Goal: Information Seeking & Learning: Learn about a topic

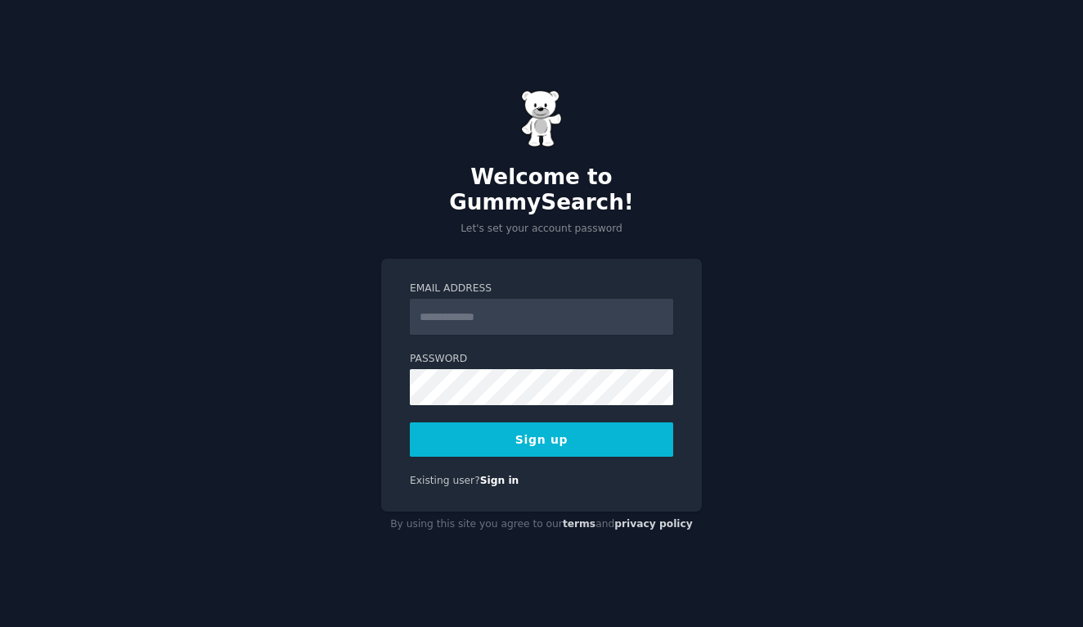
click at [468, 303] on input "Email Address" at bounding box center [541, 317] width 263 height 36
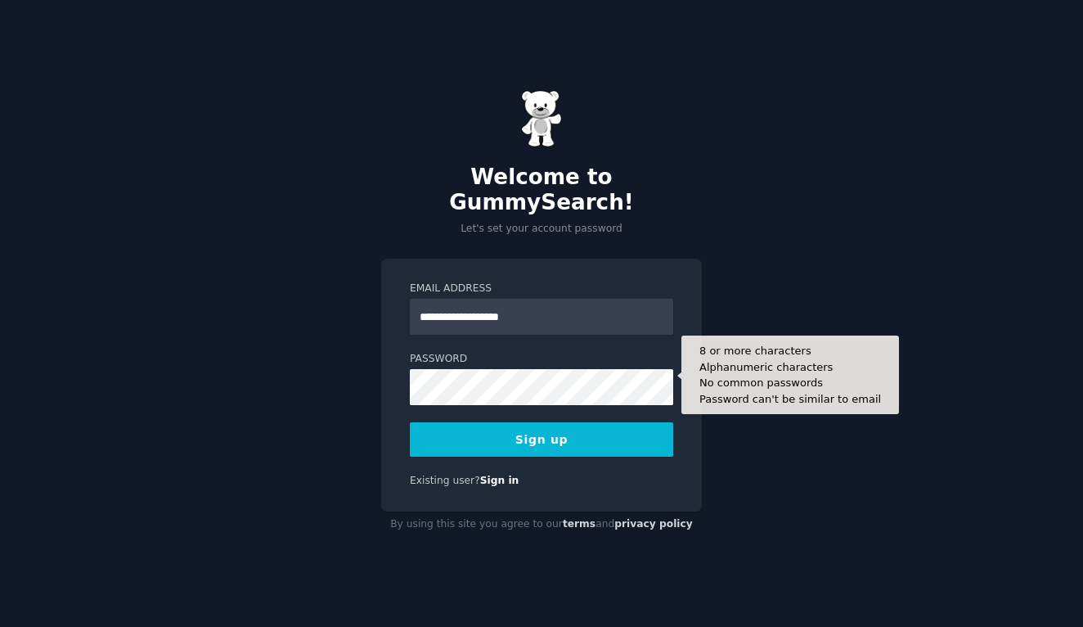
type input "**********"
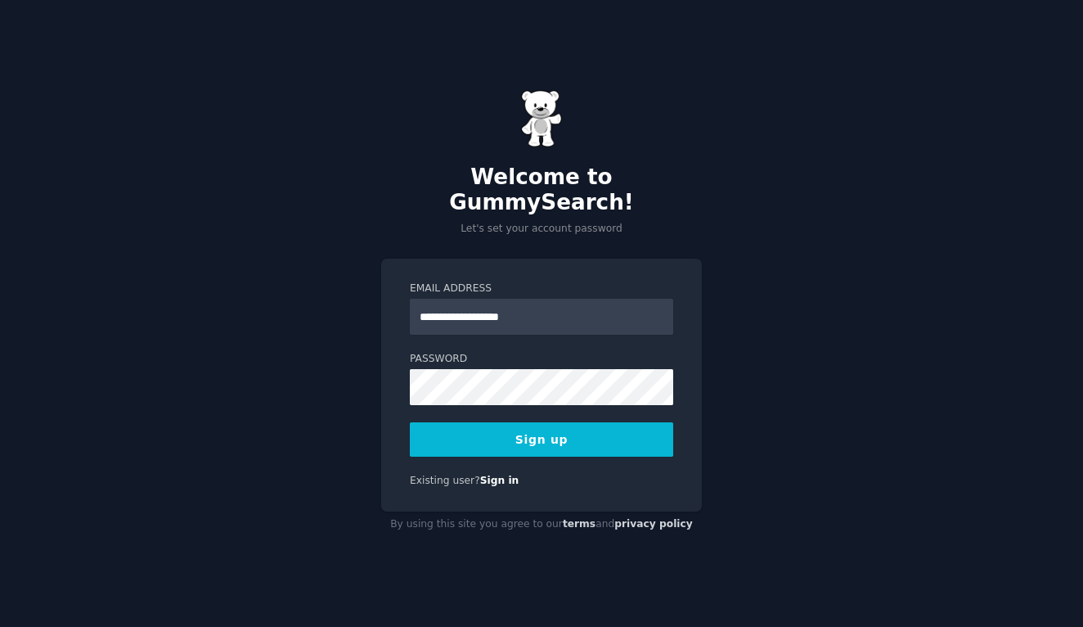
click at [542, 425] on button "Sign up" at bounding box center [541, 439] width 263 height 34
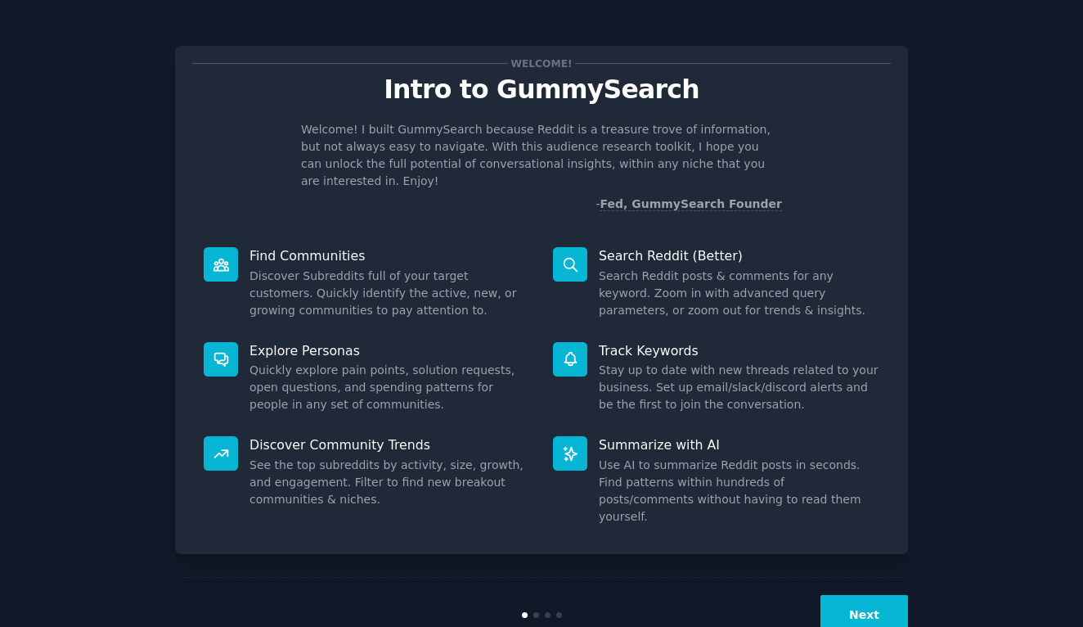
scroll to position [3, 0]
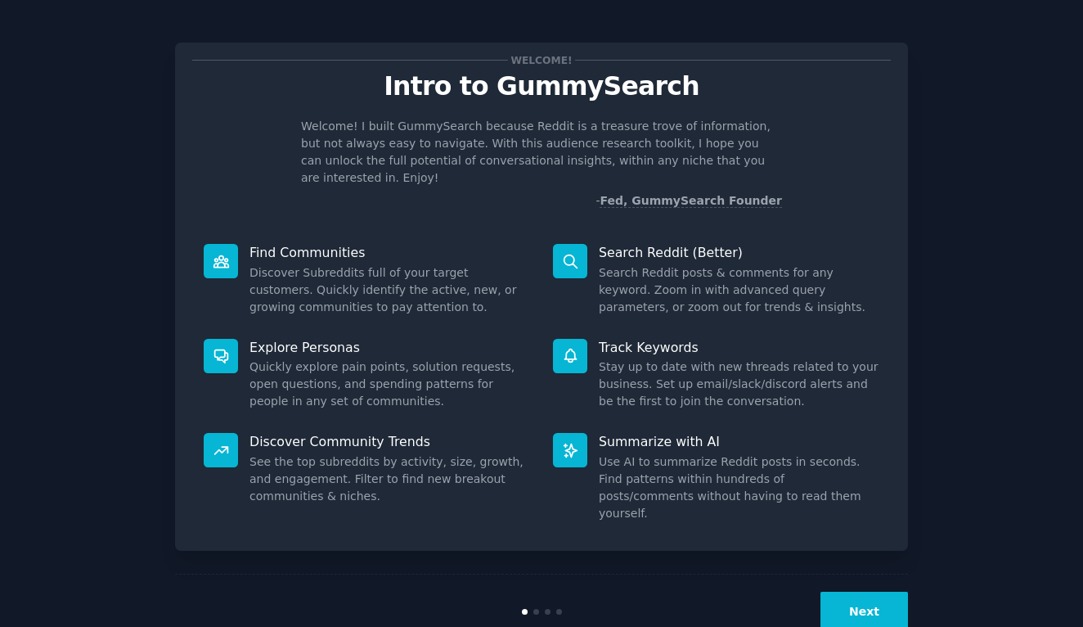
click at [536, 580] on div "Next" at bounding box center [541, 610] width 733 height 75
click at [533, 609] on div at bounding box center [536, 612] width 6 height 6
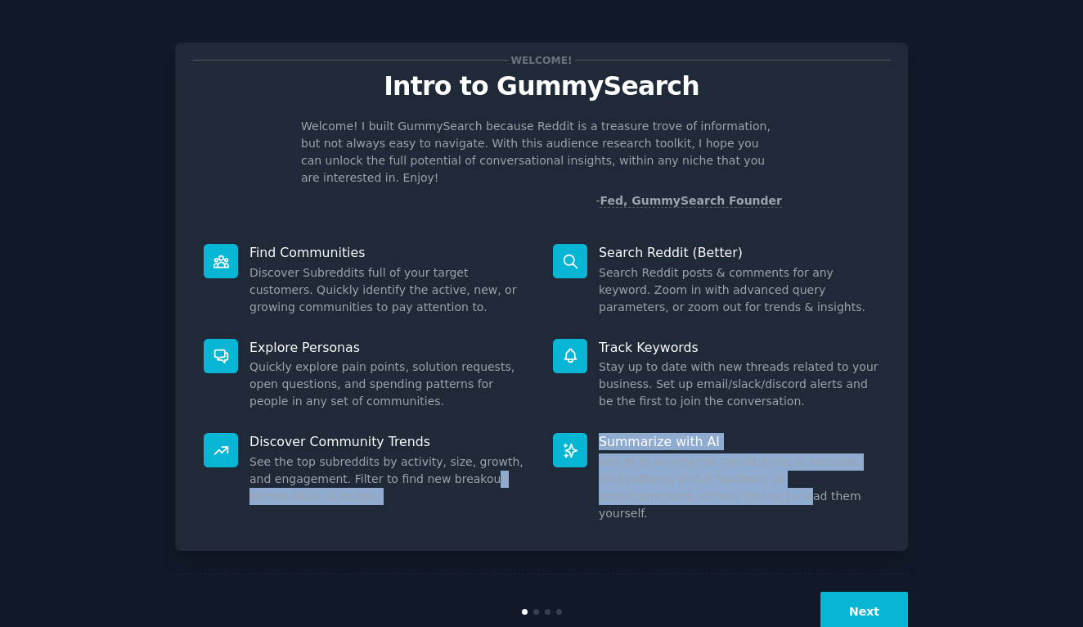
drag, startPoint x: 661, startPoint y: 470, endPoint x: 452, endPoint y: 455, distance: 210.0
click at [452, 455] on dl "Discover Community Trends See the top subreddits by activity, size, growth, and…" at bounding box center [541, 477] width 699 height 112
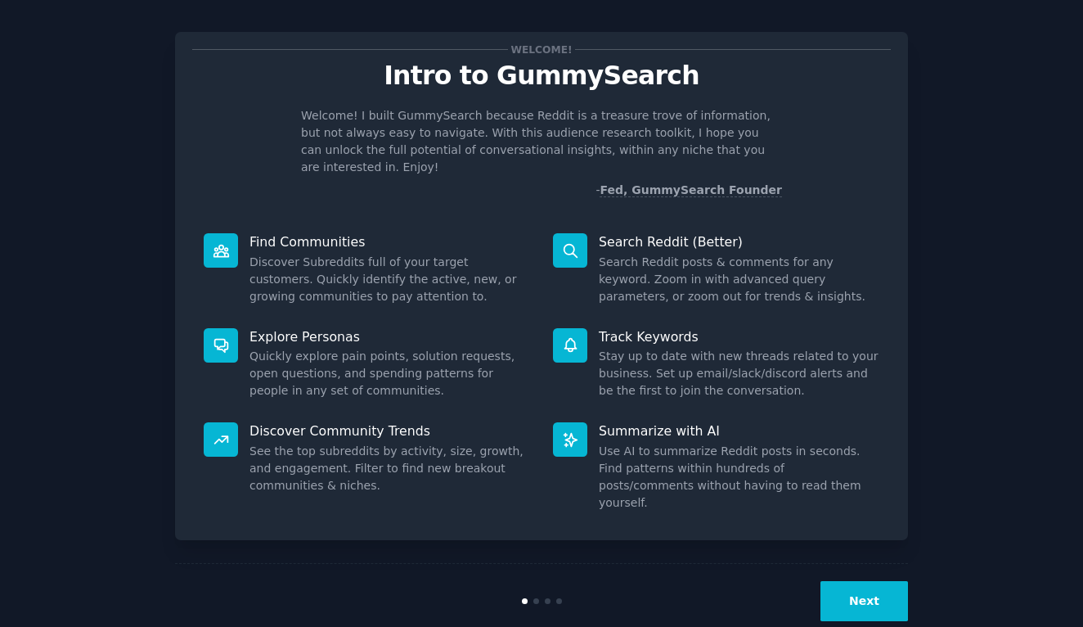
click at [535, 598] on div at bounding box center [536, 601] width 6 height 6
click at [533, 598] on div at bounding box center [536, 601] width 6 height 6
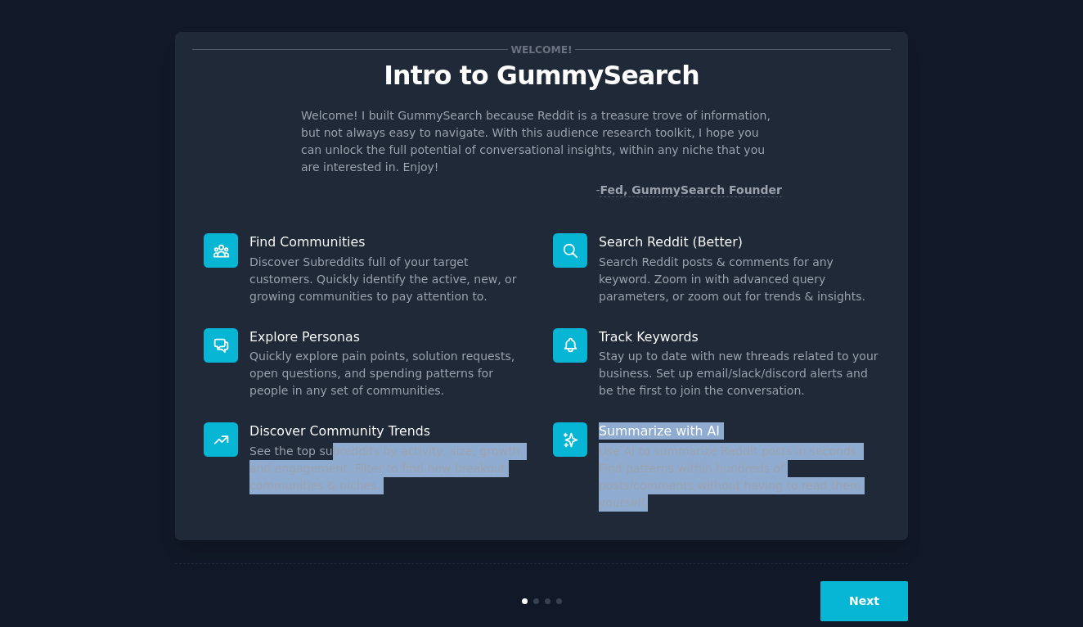
drag, startPoint x: 831, startPoint y: 474, endPoint x: 375, endPoint y: 430, distance: 457.8
click at [327, 438] on dl "Discover Community Trends See the top subreddits by activity, size, growth, and…" at bounding box center [541, 467] width 699 height 112
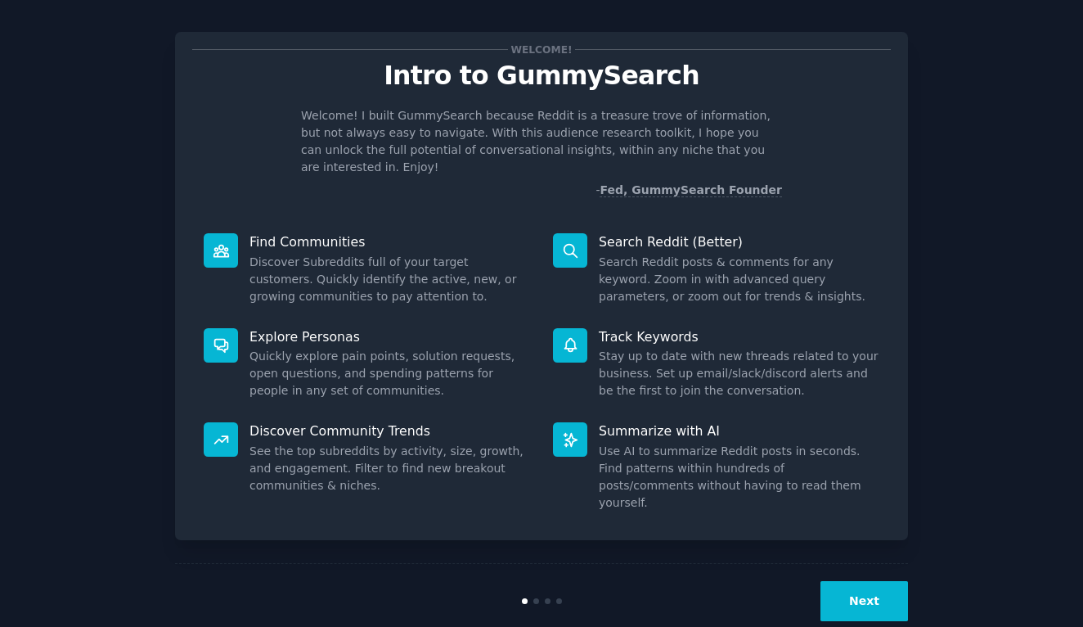
click at [349, 328] on p "Explore Personas" at bounding box center [389, 336] width 281 height 17
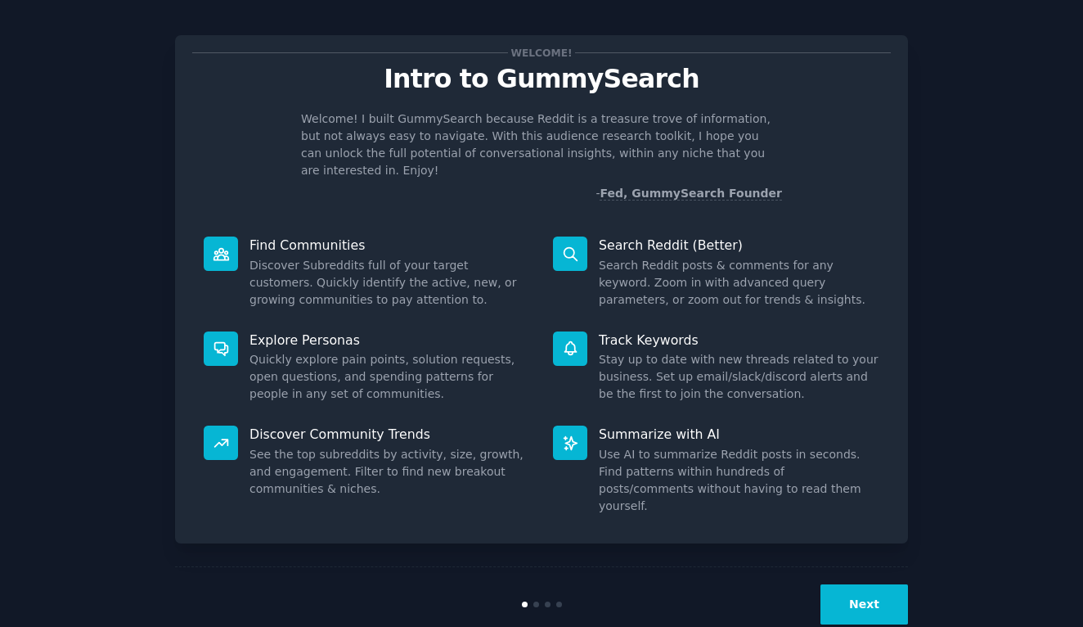
click at [875, 584] on button "Next" at bounding box center [864, 604] width 88 height 40
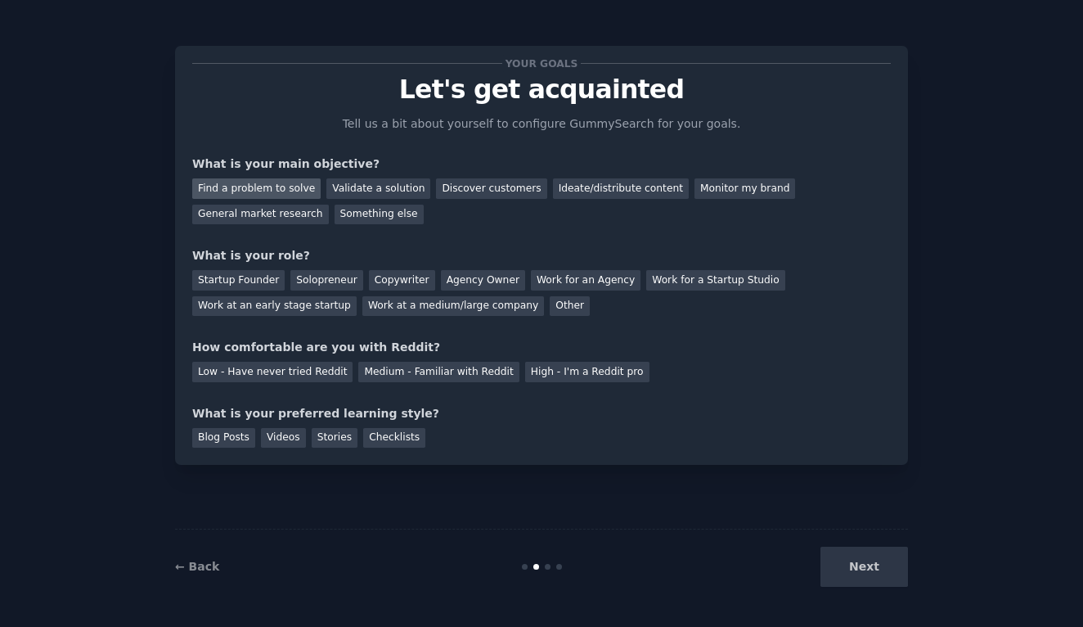
click at [280, 191] on div "Find a problem to solve" at bounding box center [256, 188] width 128 height 20
click at [389, 192] on div "Validate a solution" at bounding box center [378, 188] width 104 height 20
click at [274, 188] on div "Find a problem to solve" at bounding box center [256, 188] width 128 height 20
click at [317, 276] on div "Solopreneur" at bounding box center [326, 280] width 72 height 20
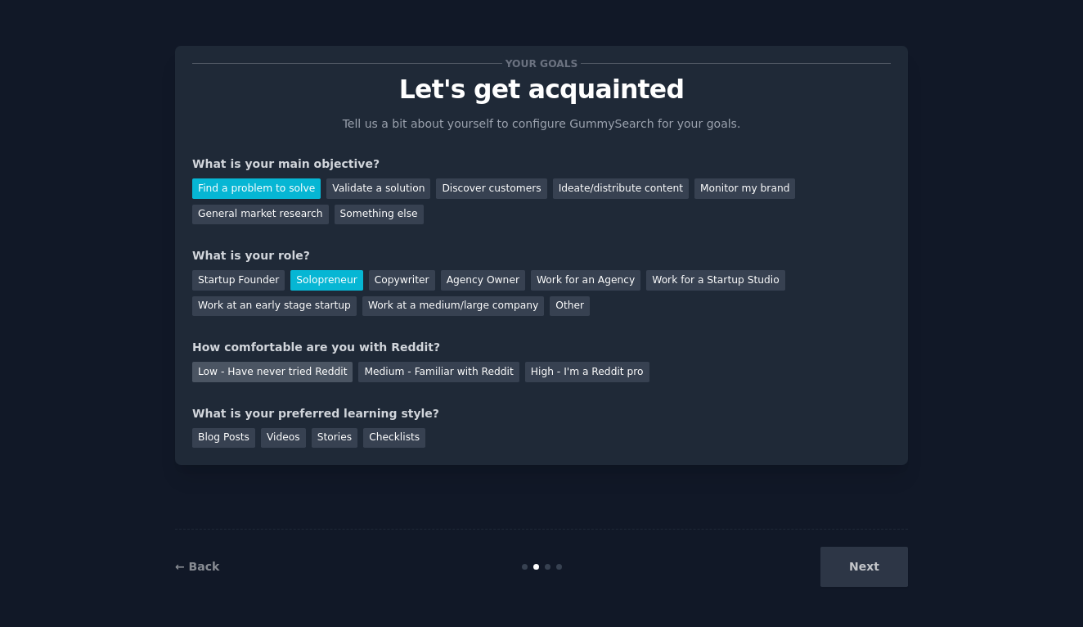
click at [217, 368] on div "Low - Have never tried Reddit" at bounding box center [272, 372] width 160 height 20
click at [234, 434] on div "Blog Posts" at bounding box center [223, 438] width 63 height 20
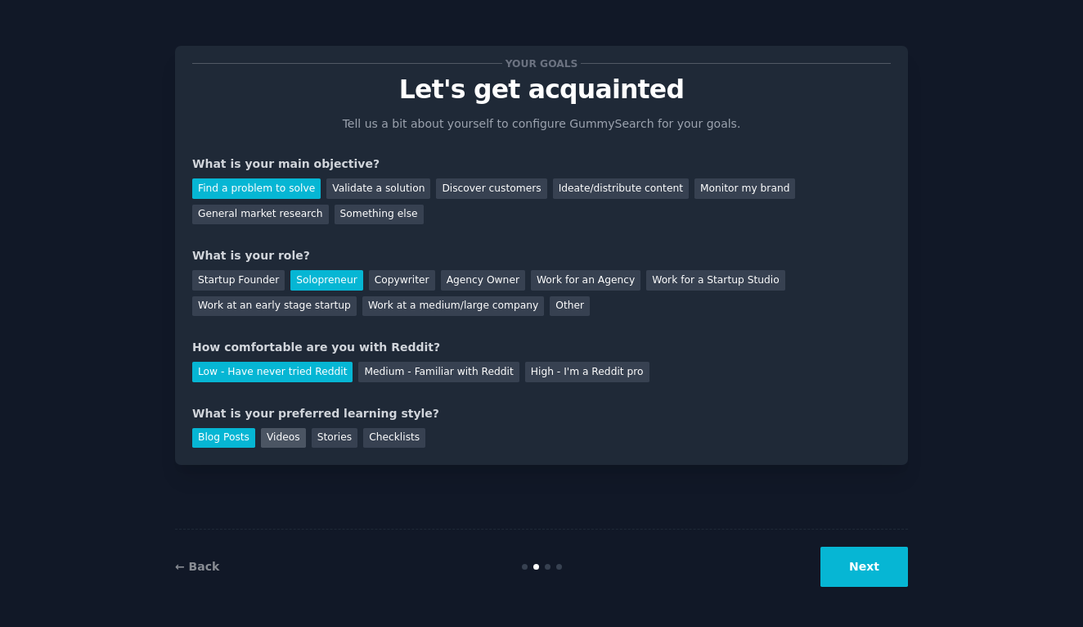
click at [284, 435] on div "Videos" at bounding box center [283, 438] width 45 height 20
click at [239, 435] on div "Blog Posts" at bounding box center [223, 438] width 63 height 20
click at [876, 564] on button "Next" at bounding box center [864, 566] width 88 height 40
click at [862, 568] on button "Next" at bounding box center [864, 566] width 88 height 40
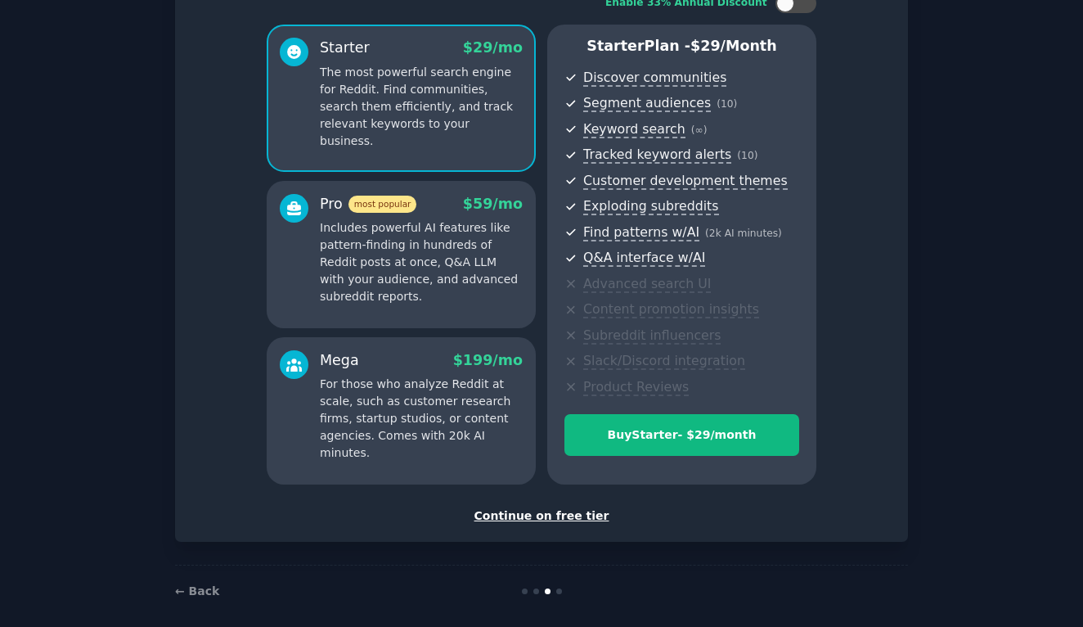
scroll to position [129, 0]
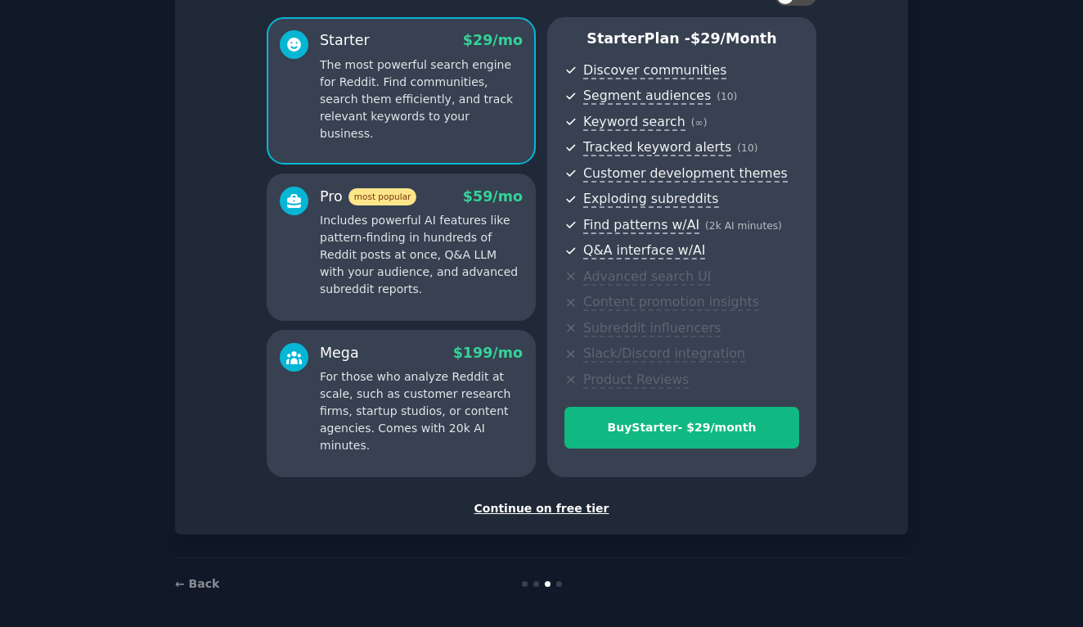
click at [538, 503] on div "Continue on free tier" at bounding box center [541, 508] width 699 height 17
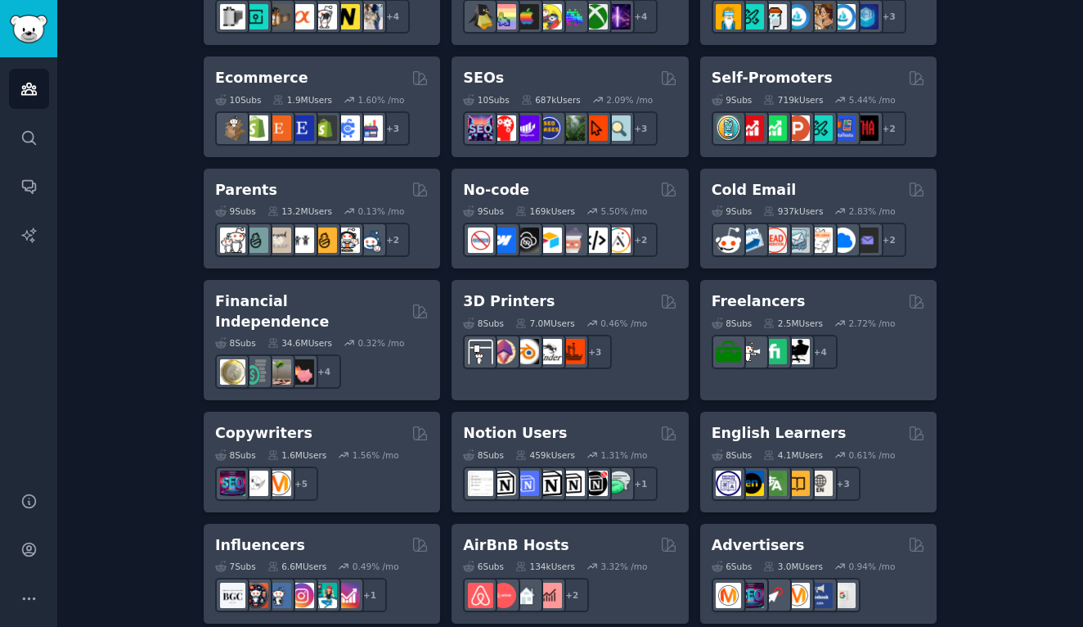
scroll to position [1254, 0]
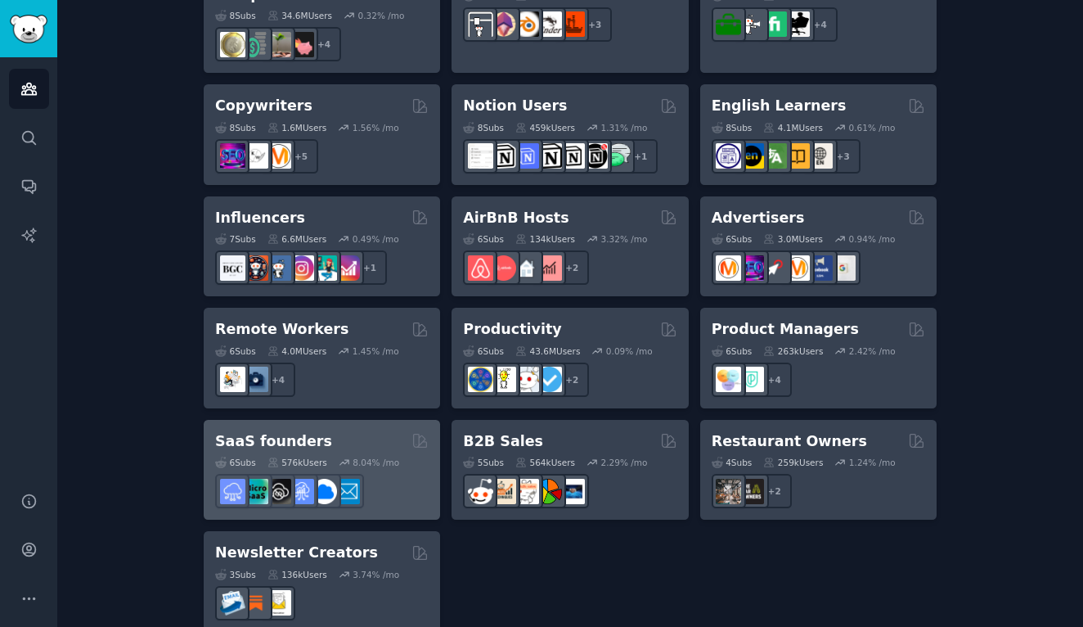
click at [279, 431] on h2 "SaaS founders" at bounding box center [273, 441] width 117 height 20
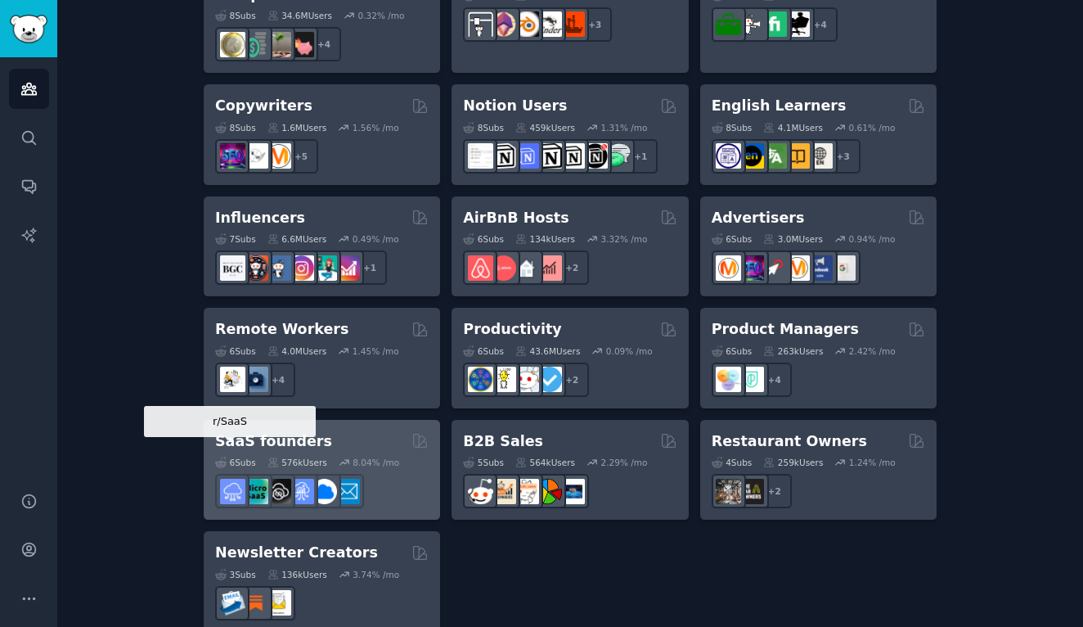
click at [240, 479] on img at bounding box center [232, 491] width 25 height 25
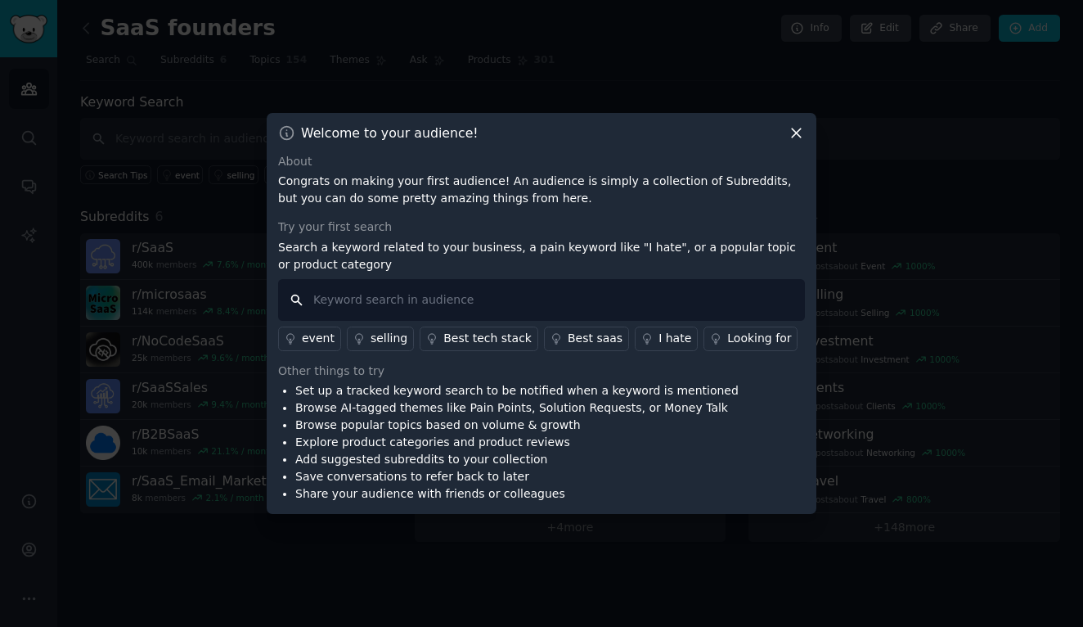
click at [350, 302] on input "text" at bounding box center [541, 300] width 527 height 42
type input "w"
type input "d"
type input "saas about death care"
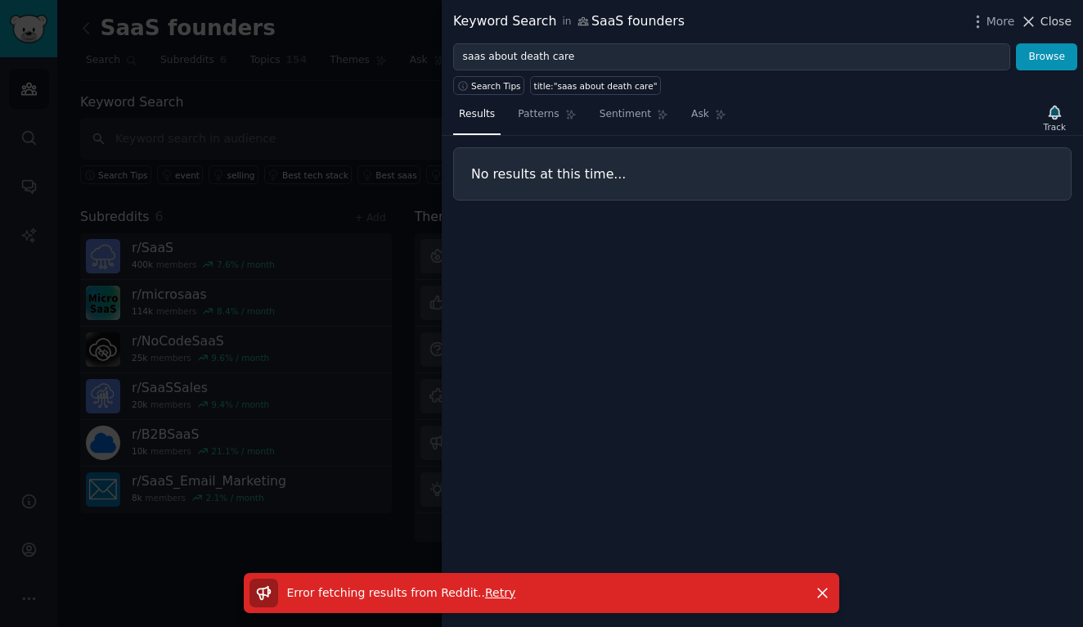
click at [1037, 25] on icon at bounding box center [1028, 21] width 17 height 17
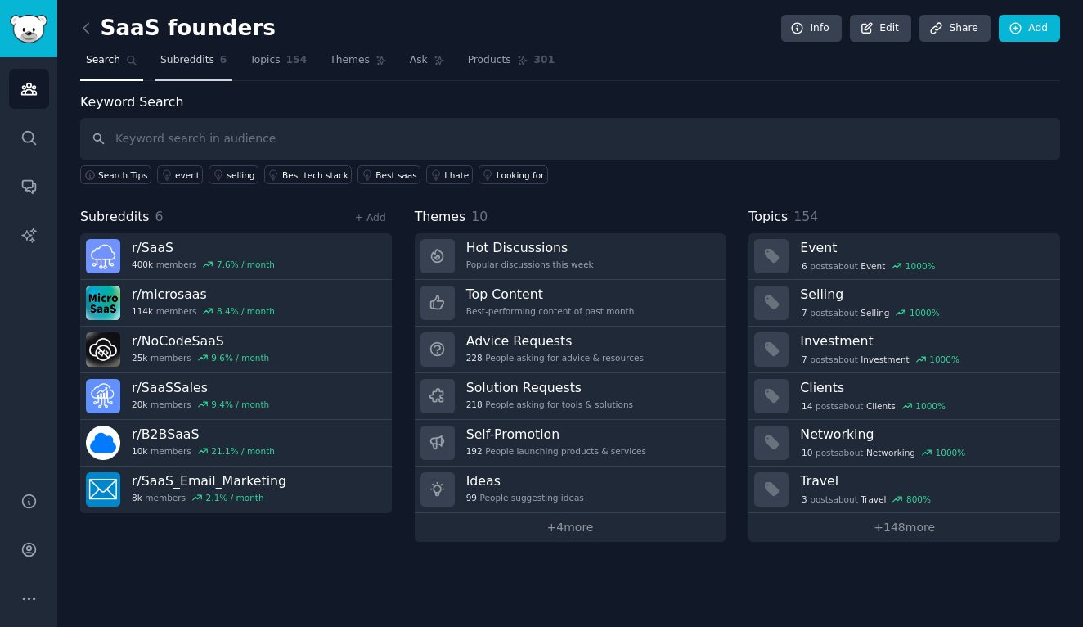
click at [184, 60] on span "Subreddits" at bounding box center [187, 60] width 54 height 15
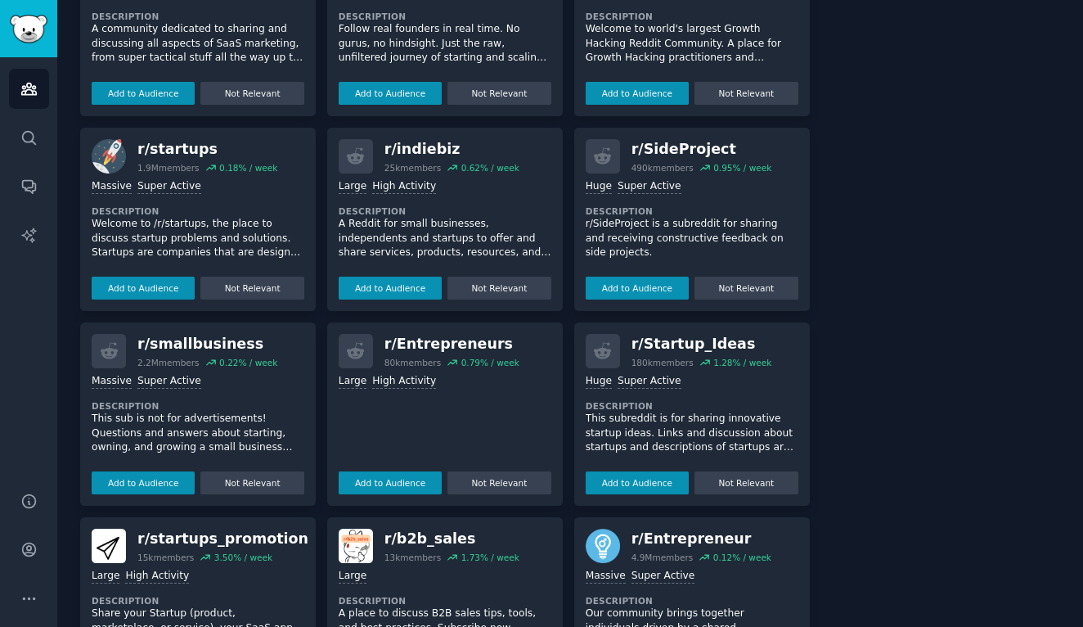
scroll to position [622, 0]
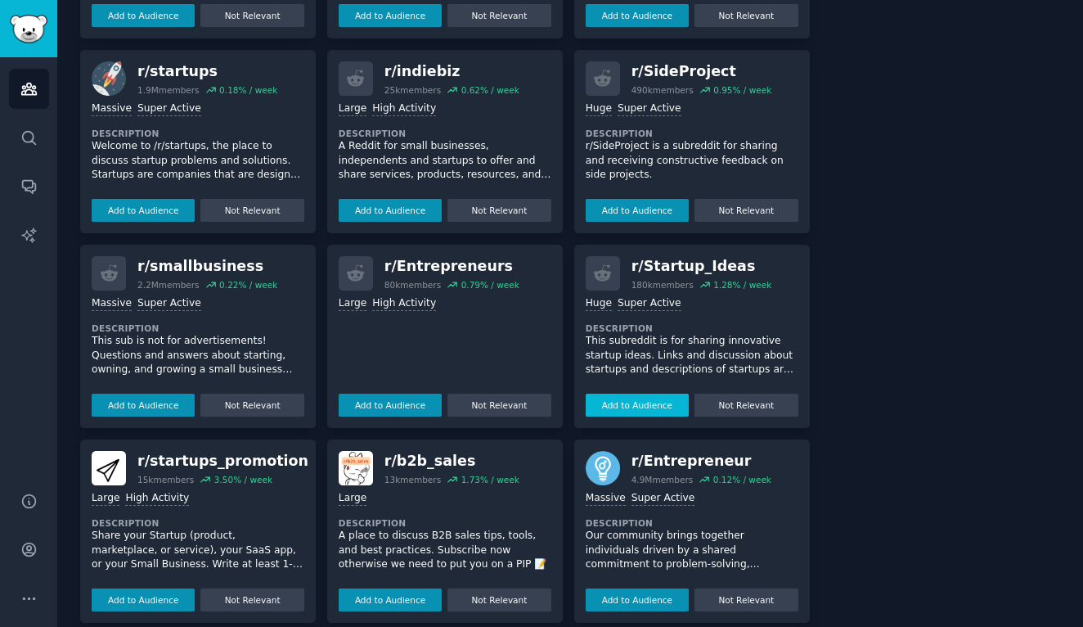
click at [625, 393] on button "Add to Audience" at bounding box center [637, 404] width 103 height 23
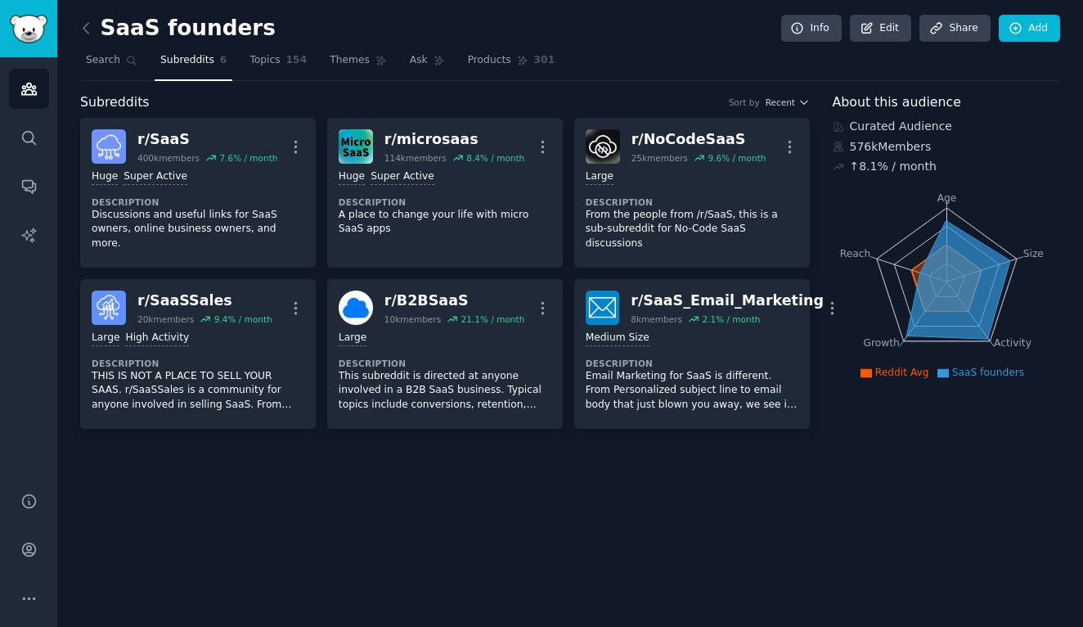
scroll to position [0, 0]
click at [281, 62] on link "Topics 154" at bounding box center [278, 64] width 69 height 34
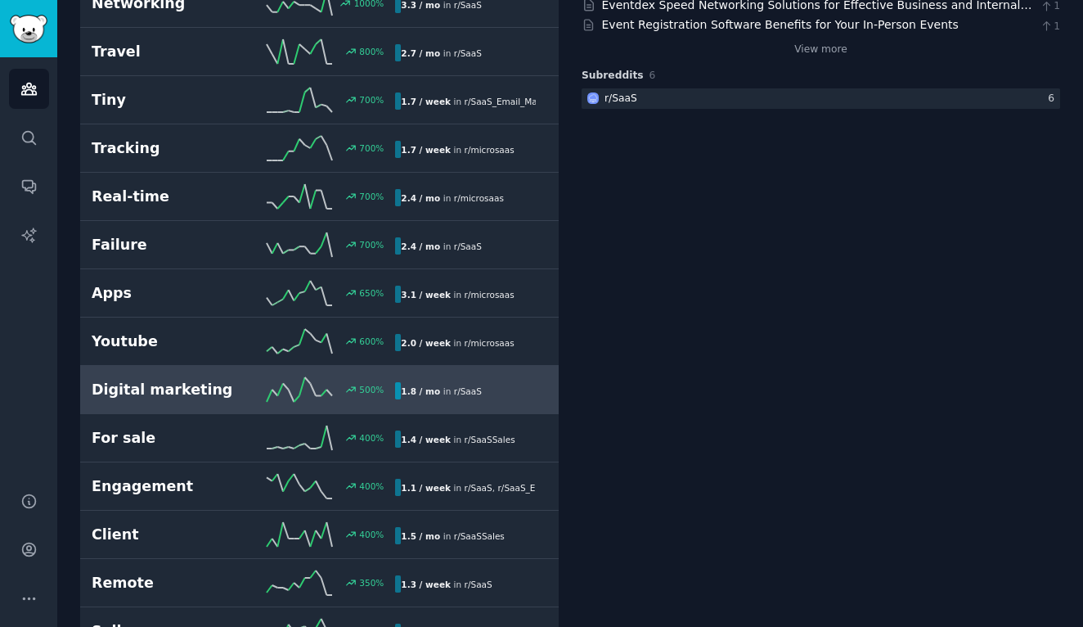
scroll to position [460, 0]
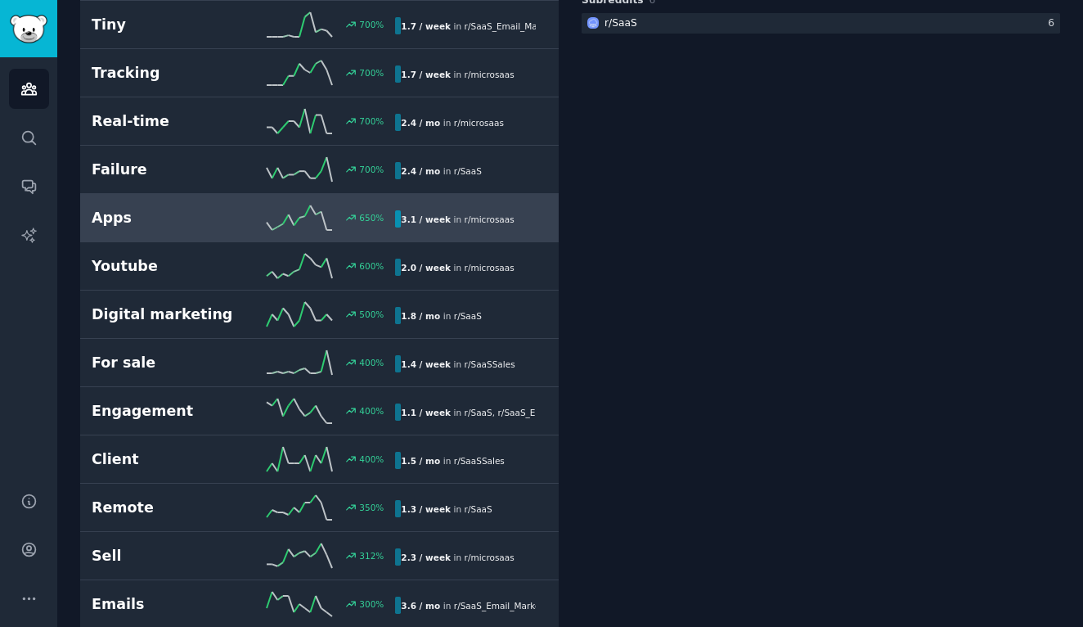
click at [116, 218] on h2 "Apps" at bounding box center [168, 218] width 152 height 20
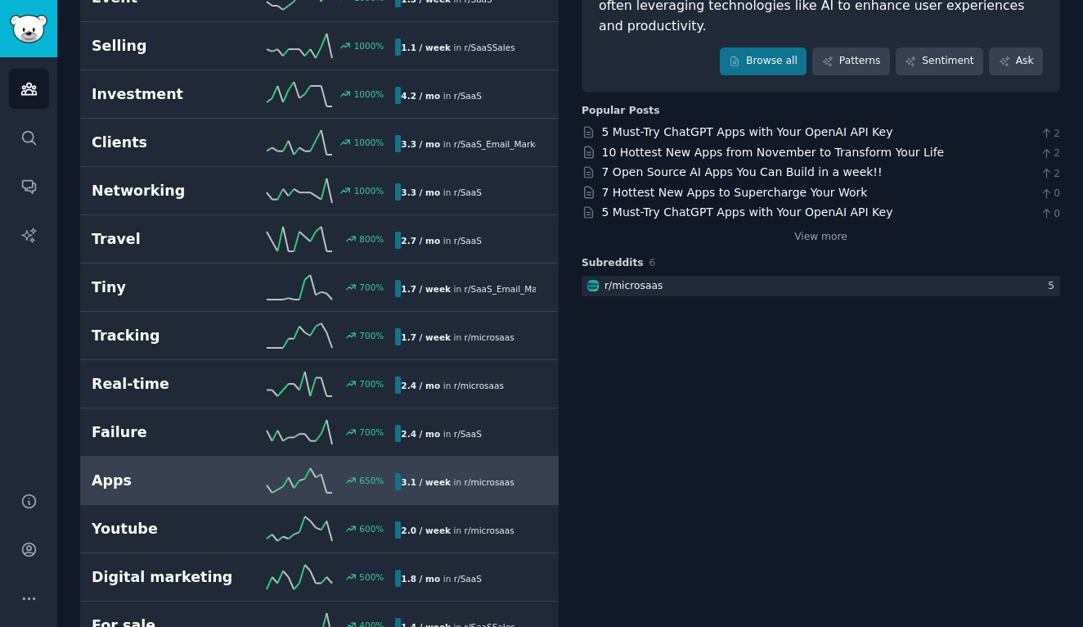
scroll to position [94, 0]
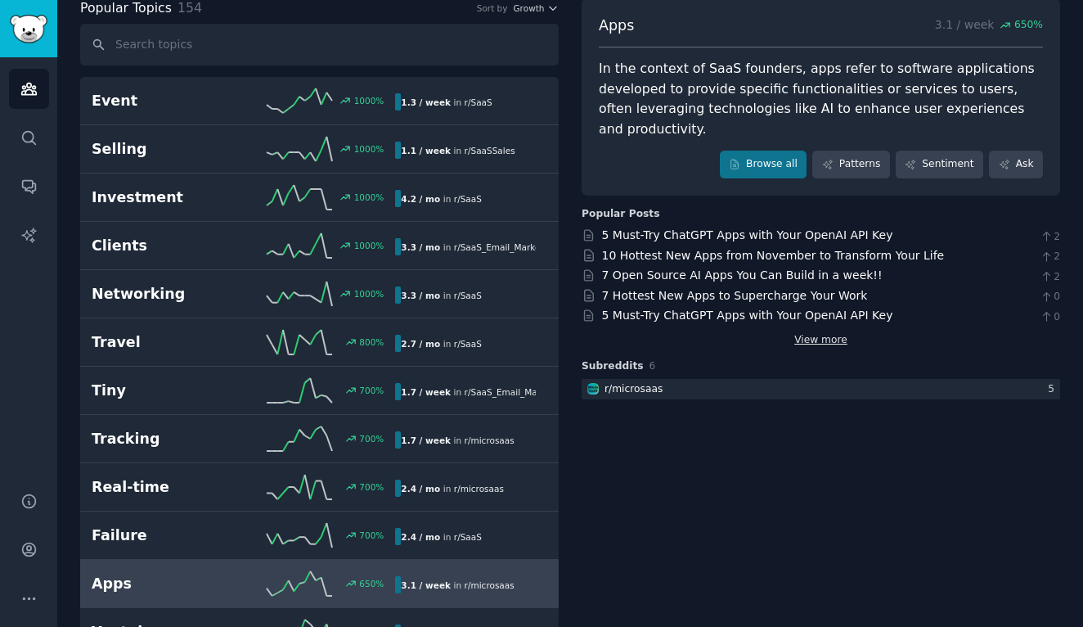
click at [807, 337] on link "View more" at bounding box center [820, 340] width 53 height 15
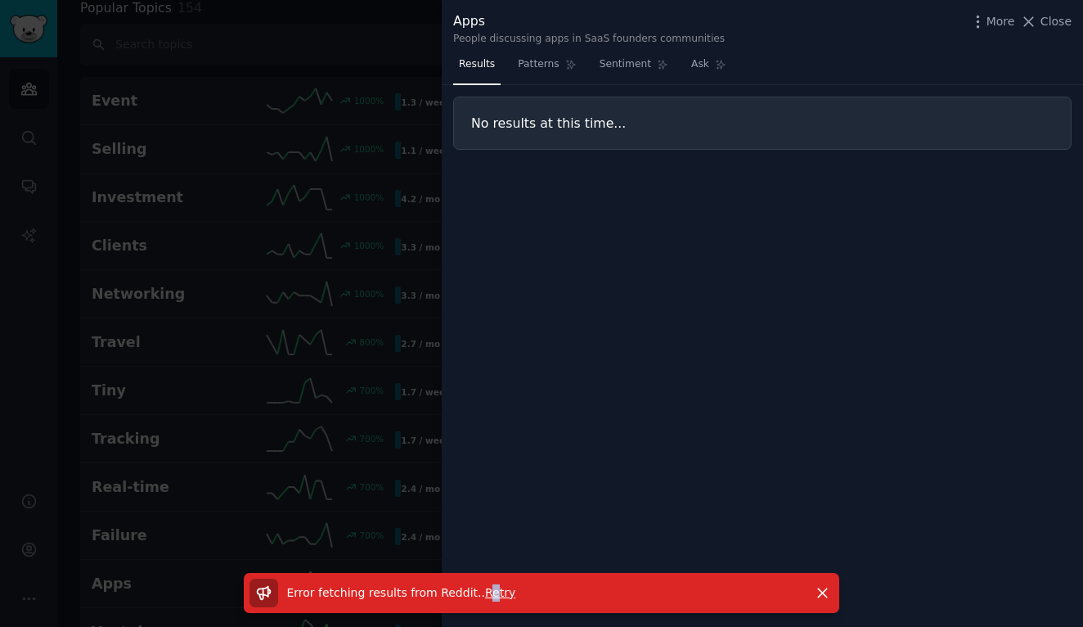
click at [489, 595] on span "Retry" at bounding box center [500, 592] width 30 height 13
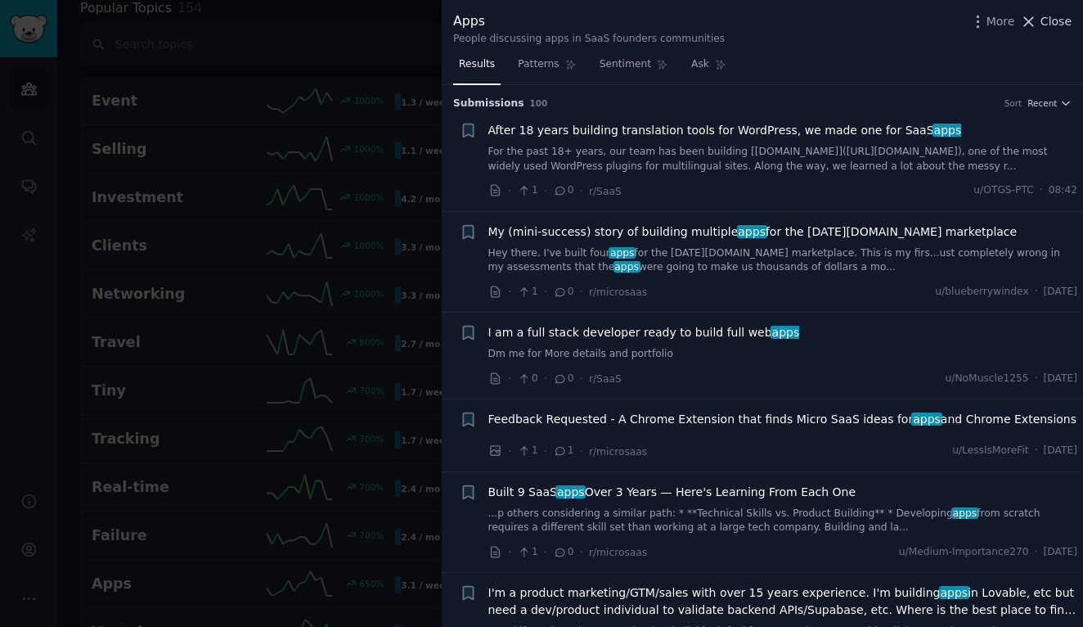
click at [1067, 27] on span "Close" at bounding box center [1055, 21] width 31 height 17
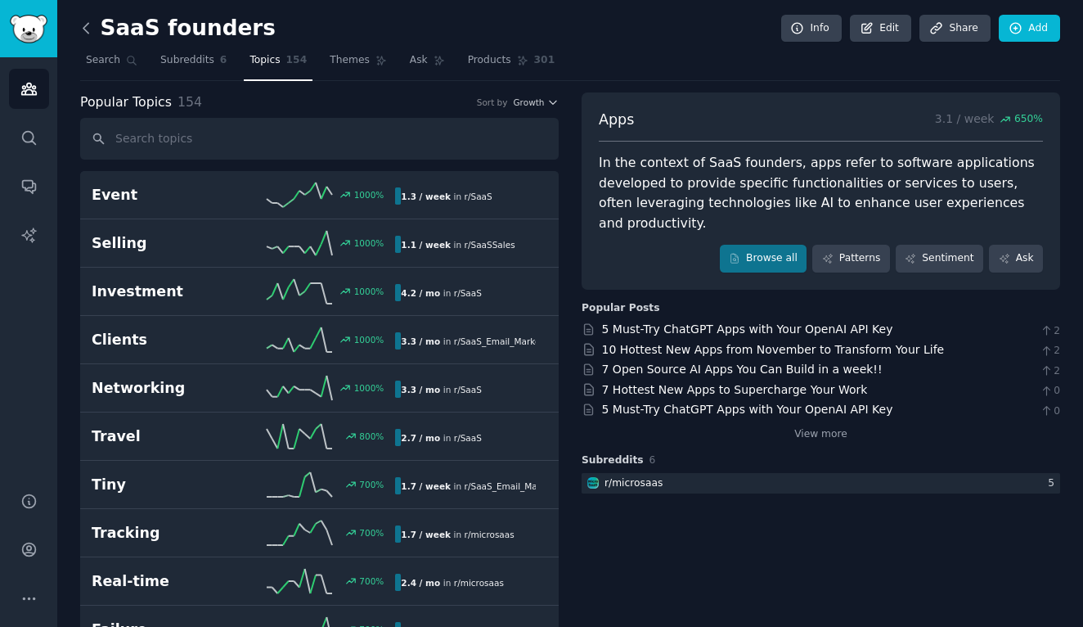
click at [91, 32] on icon at bounding box center [86, 28] width 17 height 17
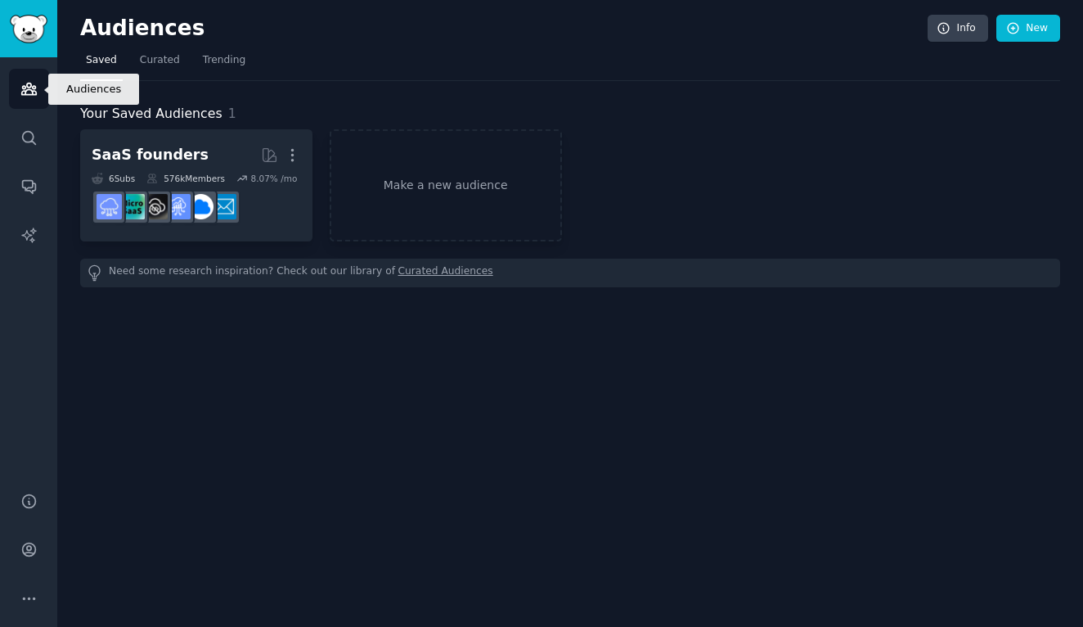
click at [34, 79] on link "Audiences" at bounding box center [29, 89] width 40 height 40
click at [29, 89] on icon "Sidebar" at bounding box center [28, 88] width 15 height 11
click at [168, 60] on span "Curated" at bounding box center [160, 60] width 40 height 15
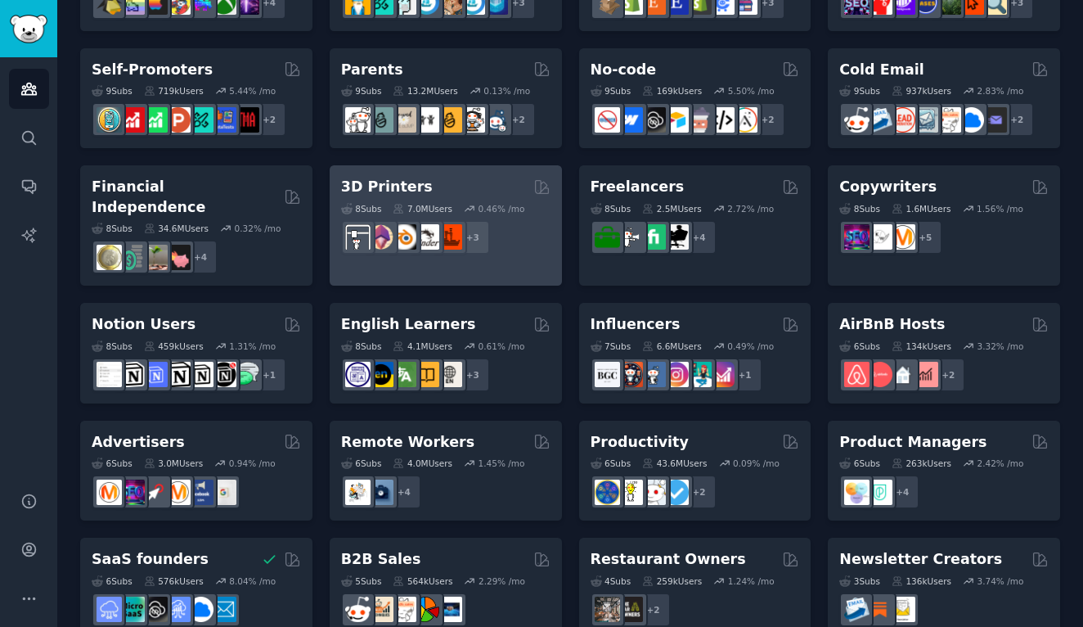
scroll to position [677, 0]
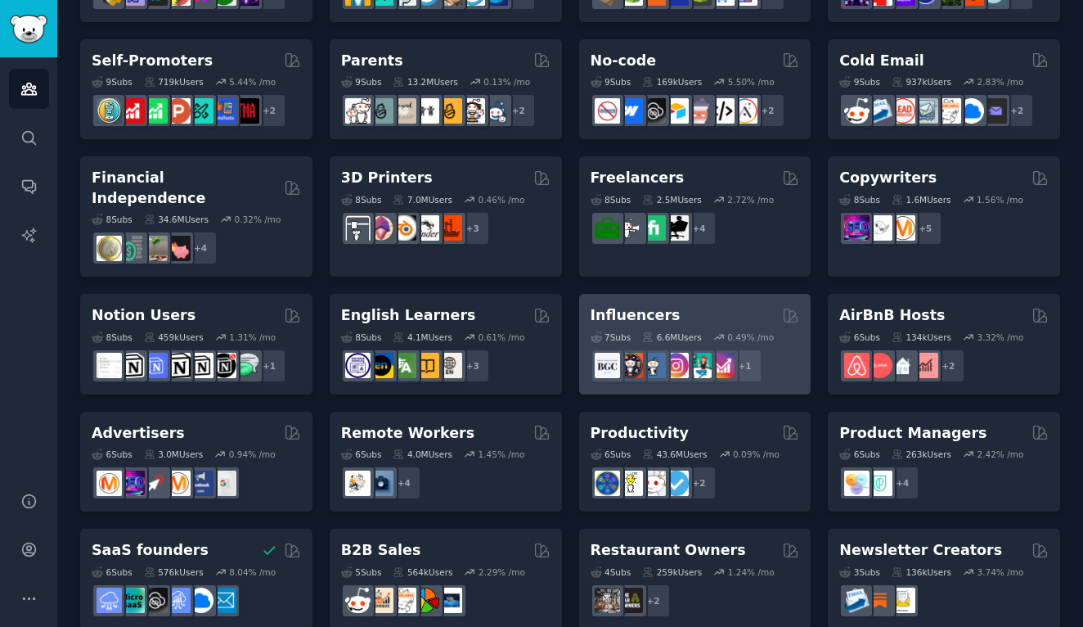
click at [609, 305] on h2 "Influencers" at bounding box center [636, 315] width 90 height 20
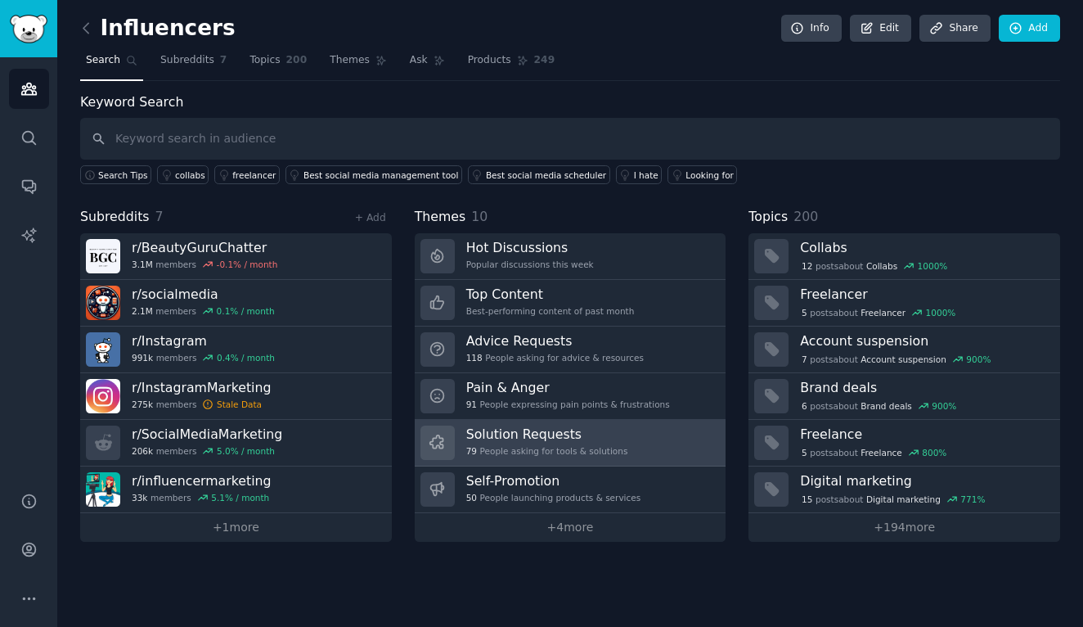
click at [505, 430] on h3 "Solution Requests" at bounding box center [547, 433] width 162 height 17
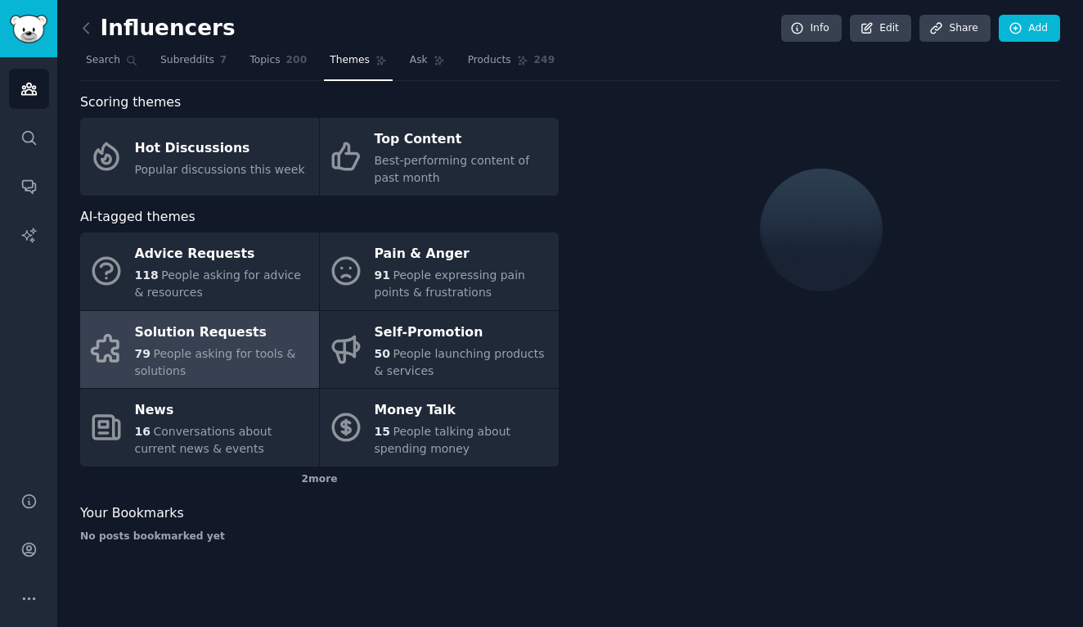
click at [173, 338] on div "Solution Requests" at bounding box center [223, 332] width 176 height 26
click at [280, 65] on link "Topics 200" at bounding box center [278, 64] width 69 height 34
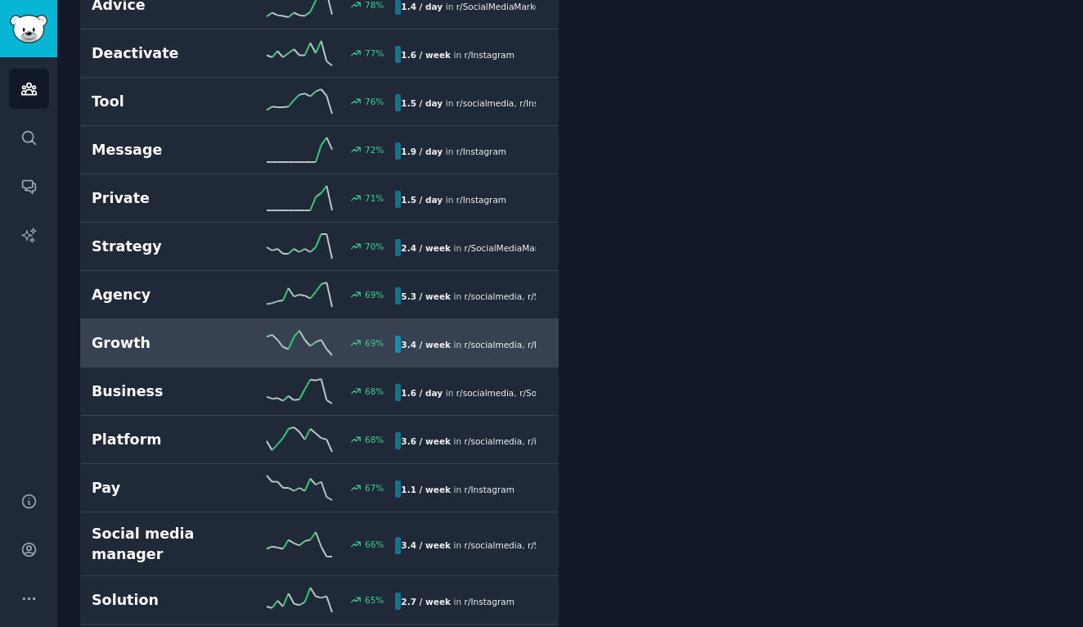
scroll to position [2538, 0]
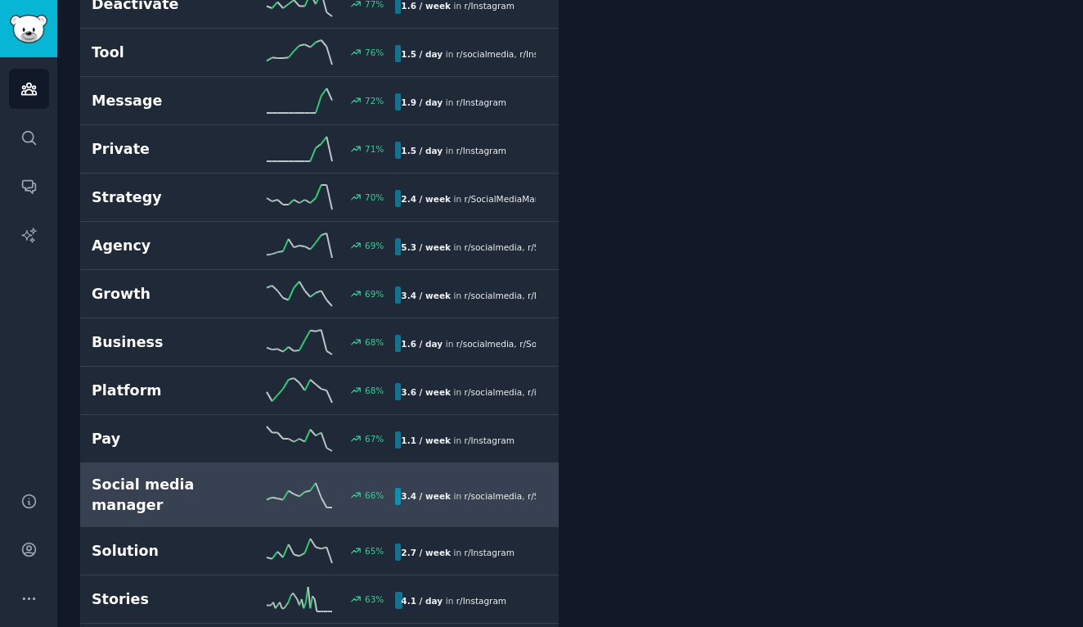
click at [169, 474] on h2 "Social media manager" at bounding box center [168, 494] width 152 height 40
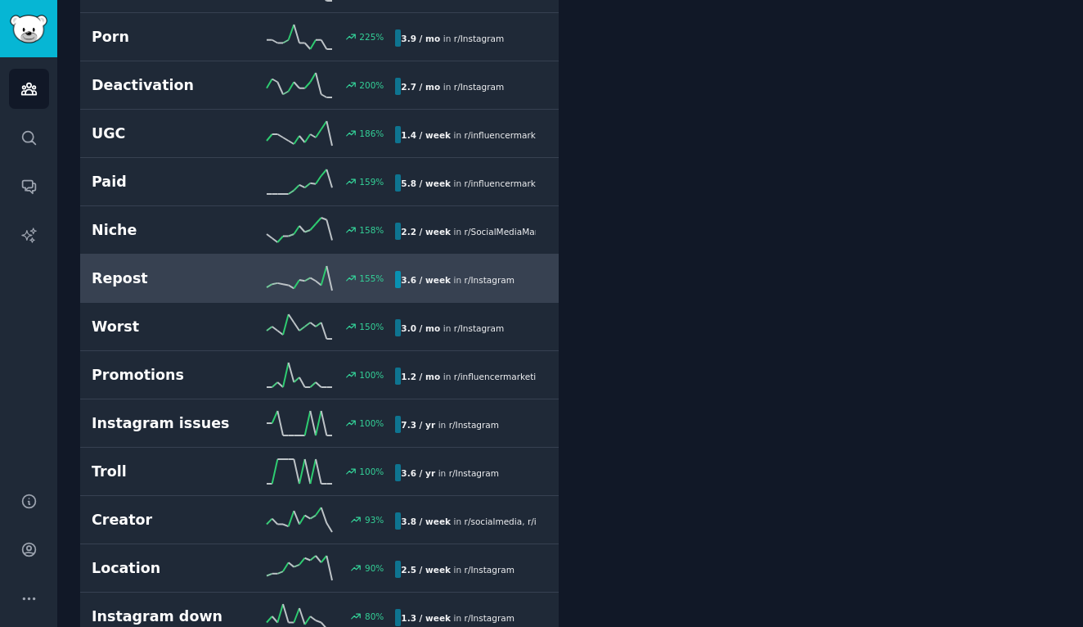
scroll to position [1899, 0]
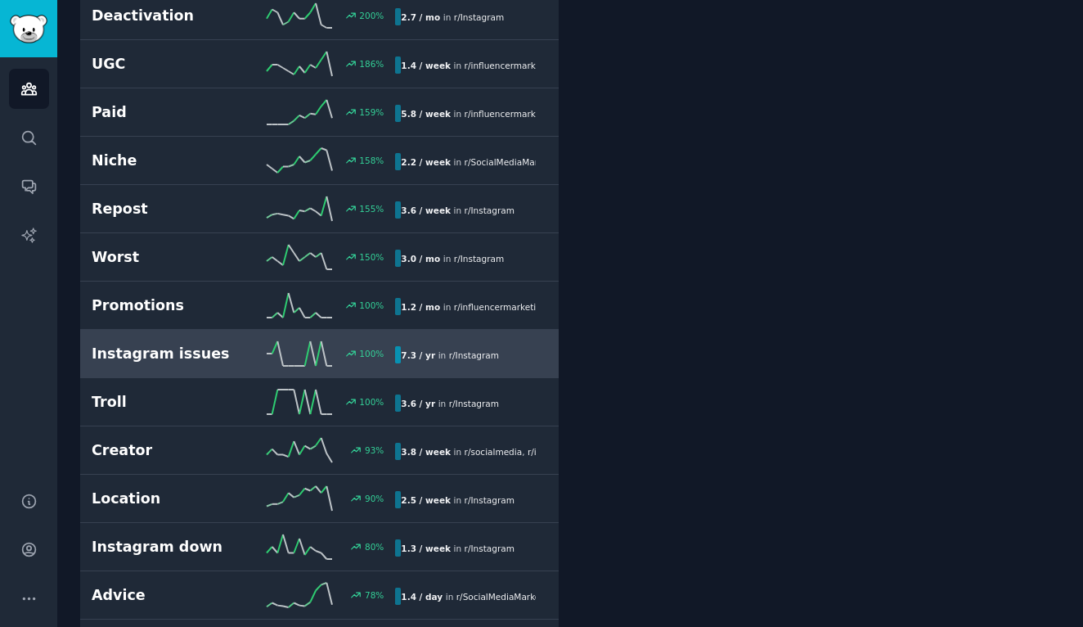
click at [116, 344] on h2 "Instagram issues" at bounding box center [168, 354] width 152 height 20
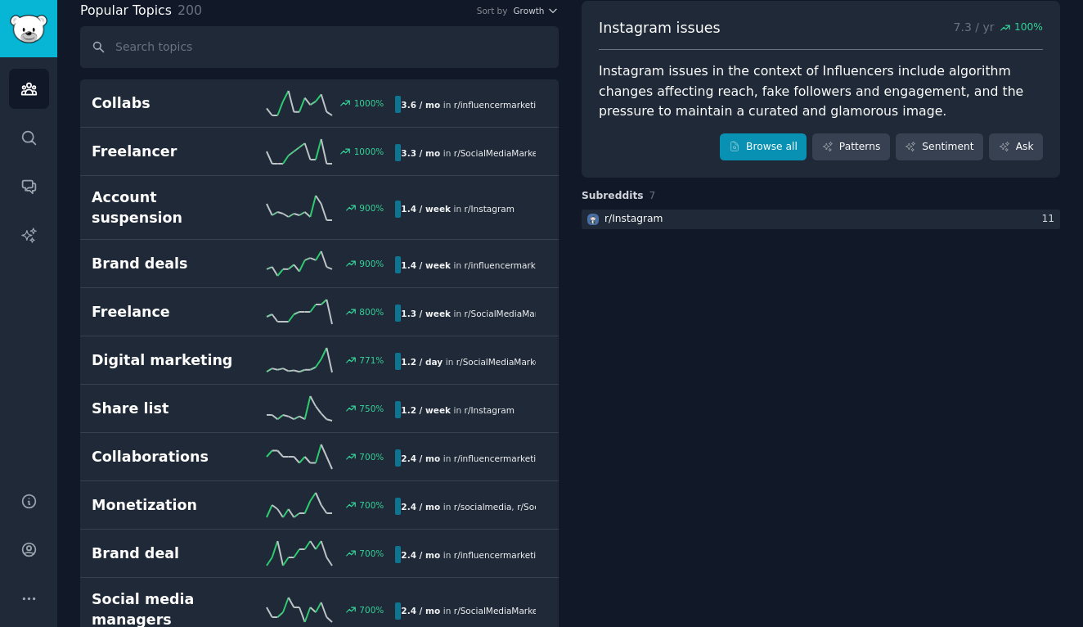
click at [770, 144] on link "Browse all" at bounding box center [764, 147] width 88 height 28
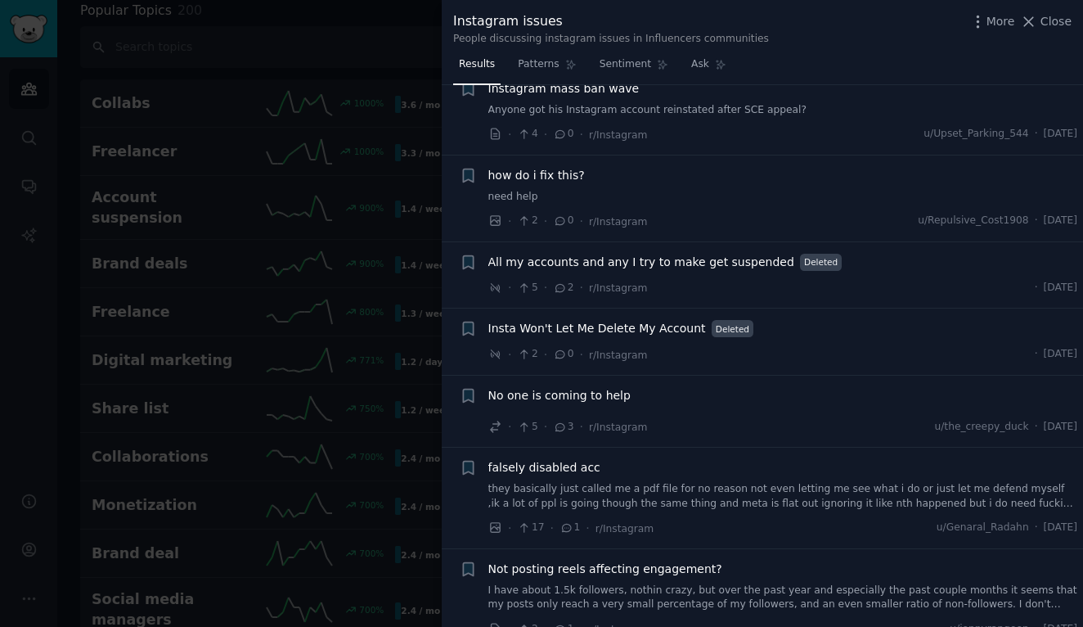
scroll to position [699, 0]
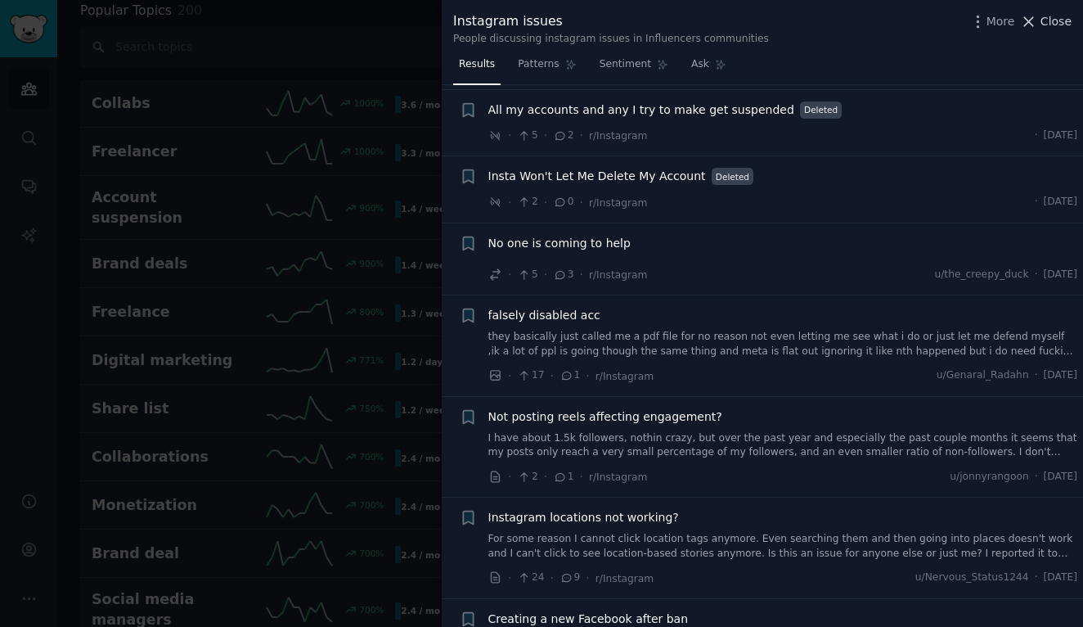
click at [1053, 26] on span "Close" at bounding box center [1055, 21] width 31 height 17
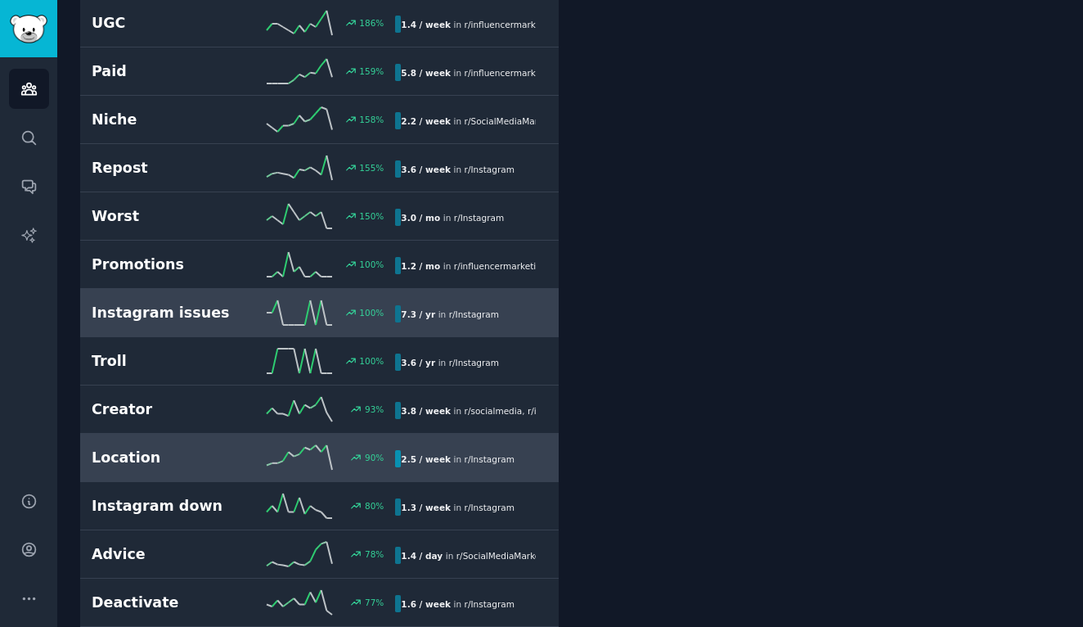
scroll to position [2091, 0]
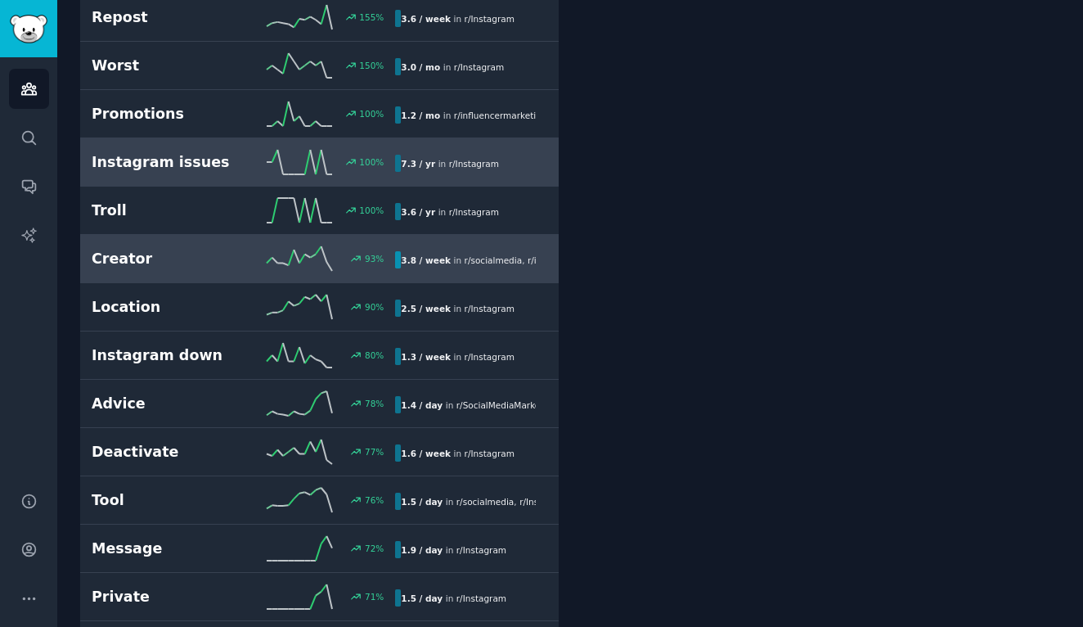
click at [121, 249] on h2 "Creator" at bounding box center [168, 259] width 152 height 20
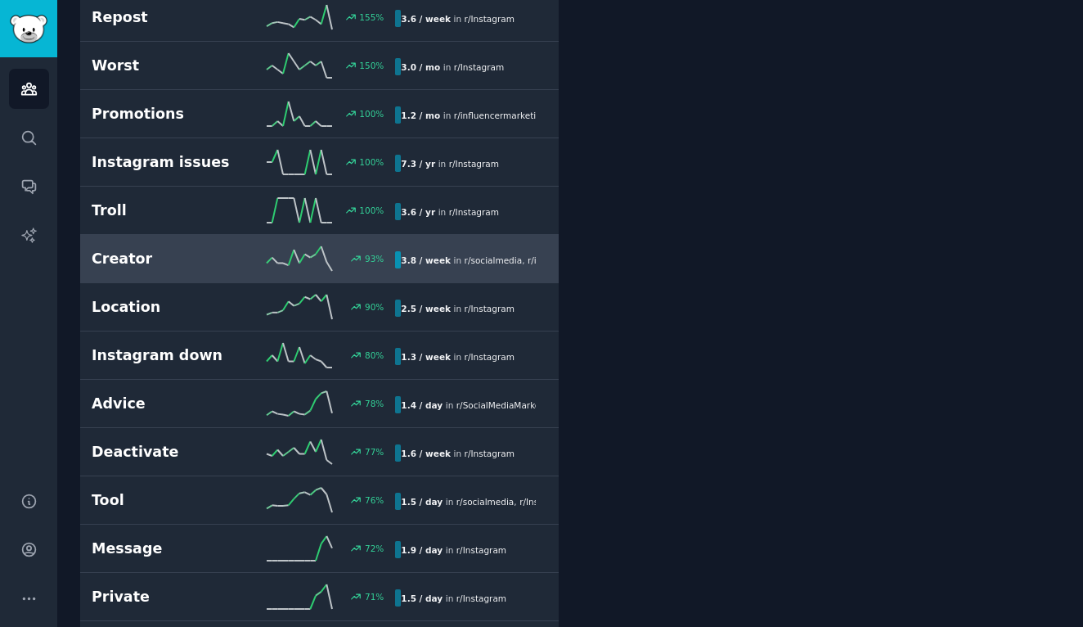
scroll to position [92, 0]
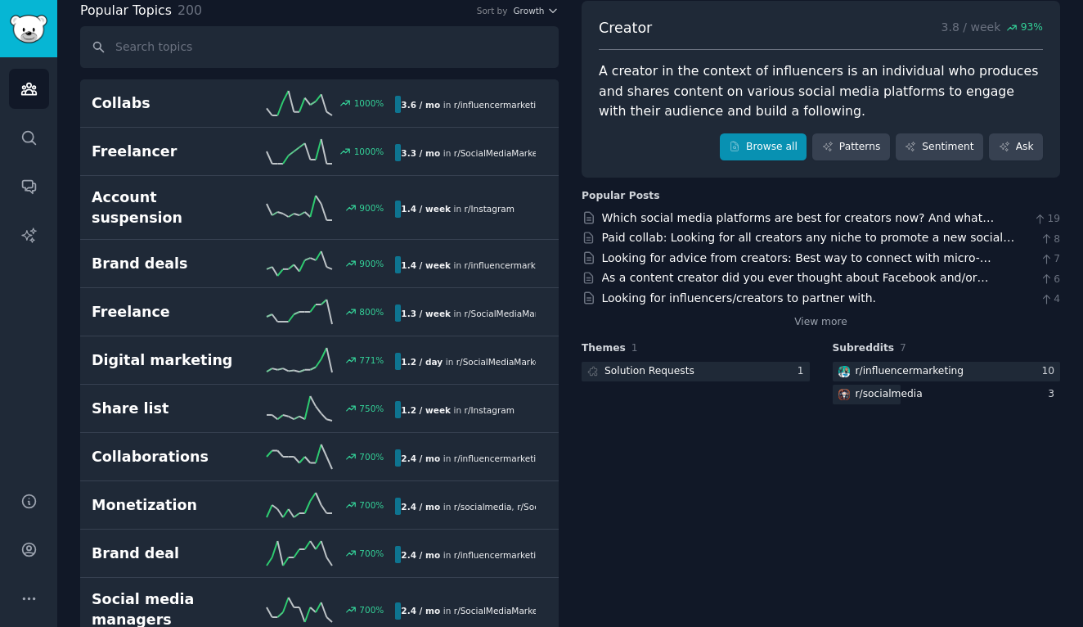
click at [762, 147] on link "Browse all" at bounding box center [764, 147] width 88 height 28
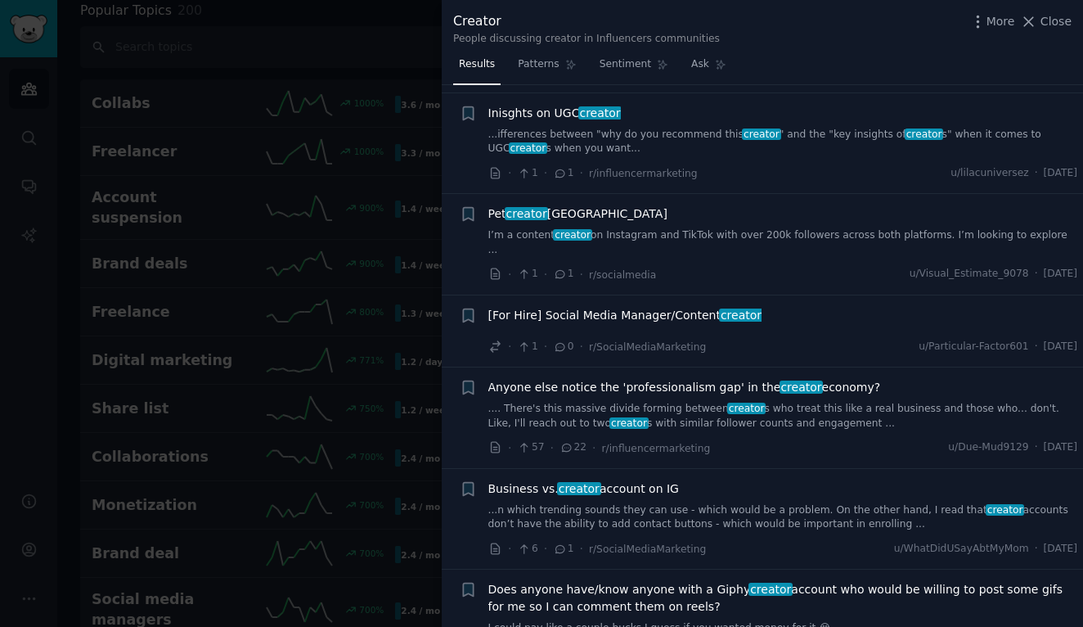
scroll to position [457, 0]
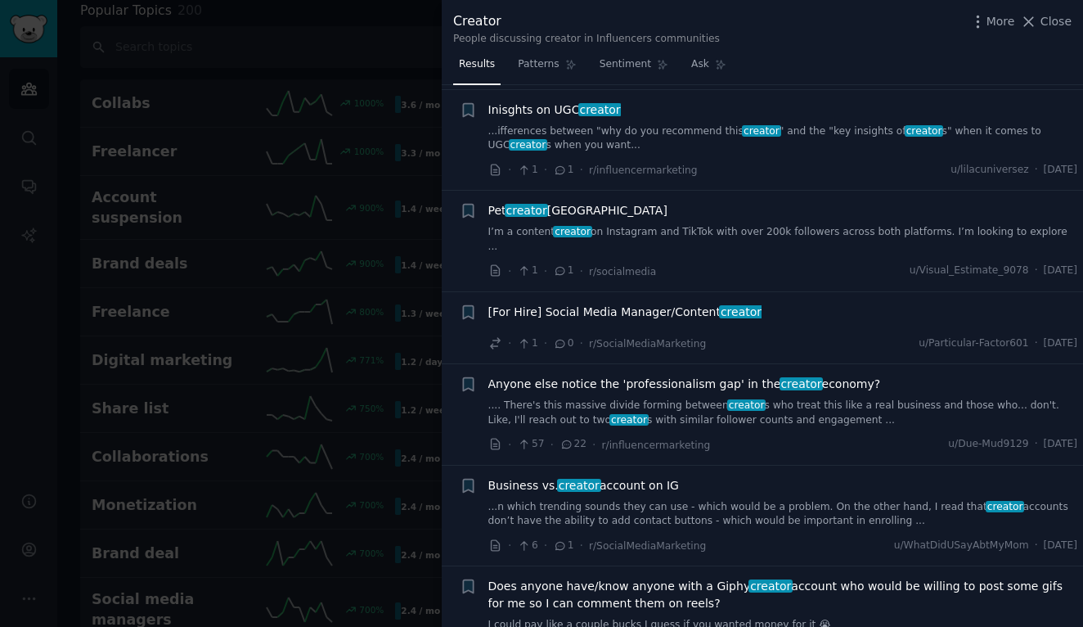
click at [625, 225] on link "I’m a content creator on Instagram and TikTok with over 200k followers across b…" at bounding box center [783, 239] width 590 height 29
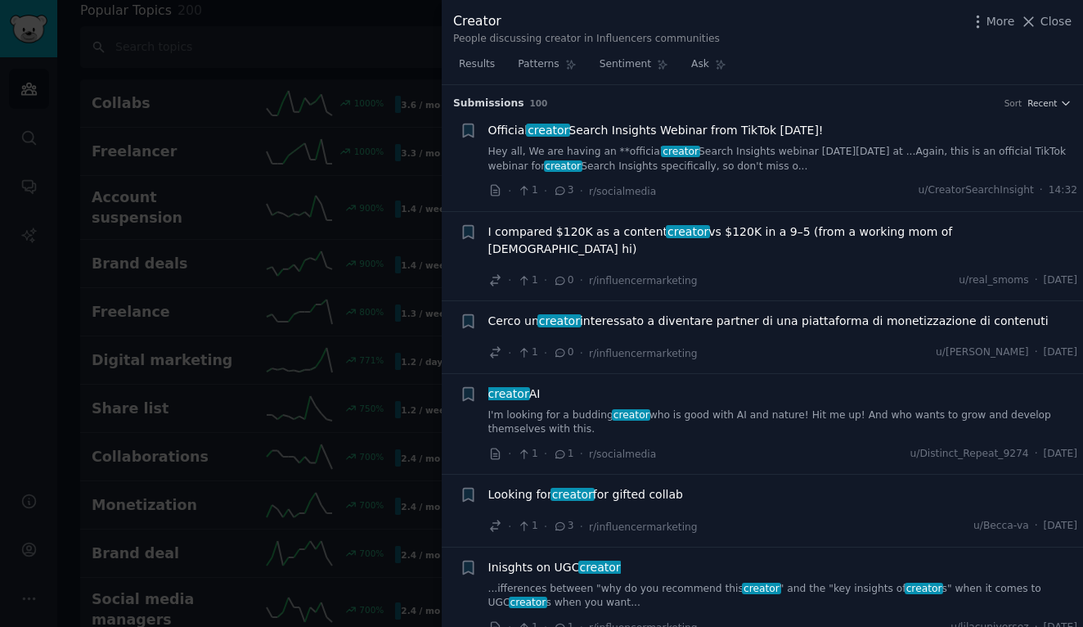
drag, startPoint x: 1050, startPoint y: 21, endPoint x: 933, endPoint y: 57, distance: 122.4
click at [1049, 22] on span "Close" at bounding box center [1055, 21] width 31 height 17
